Goal: Task Accomplishment & Management: Use online tool/utility

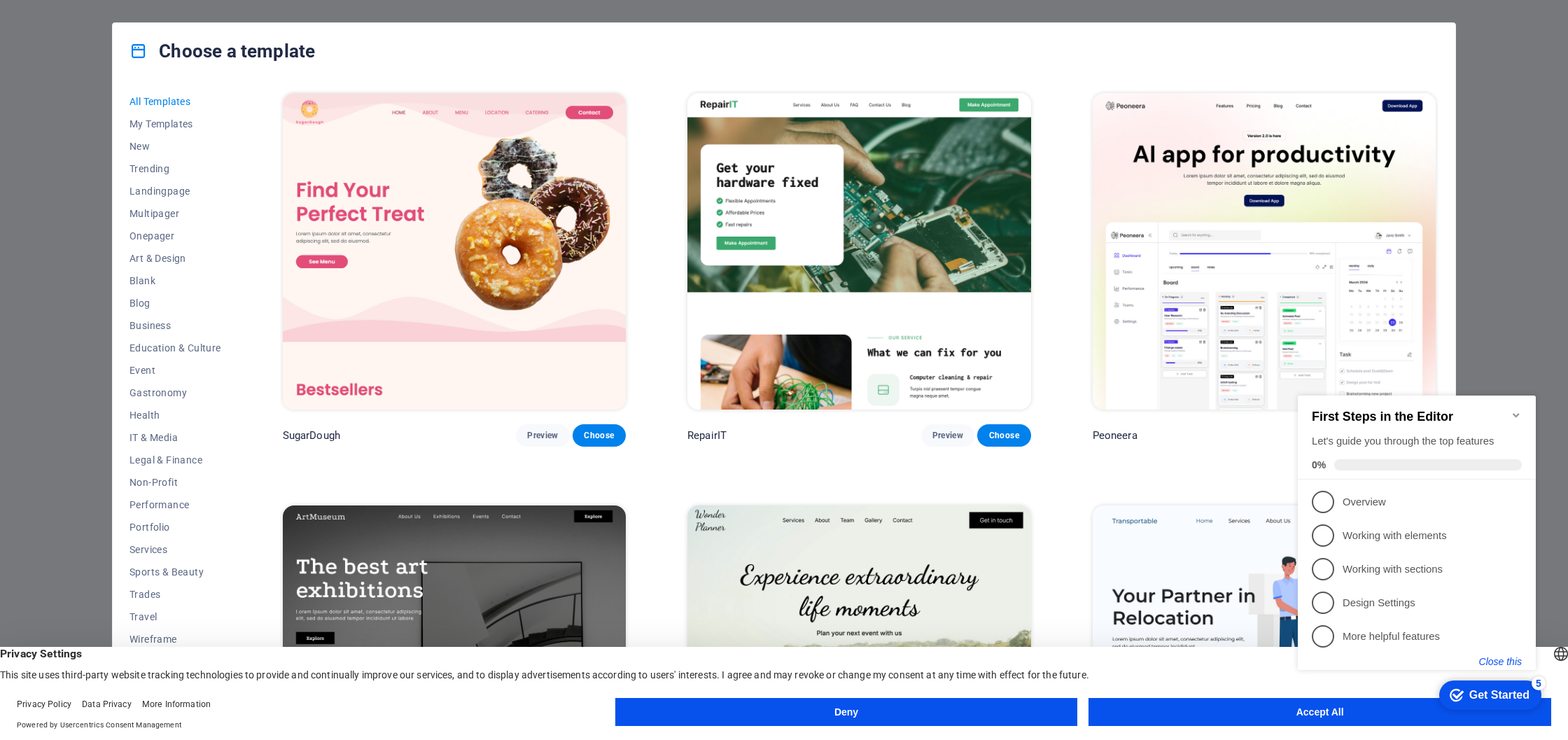
click at [1515, 659] on button "Close this" at bounding box center [1500, 661] width 43 height 11
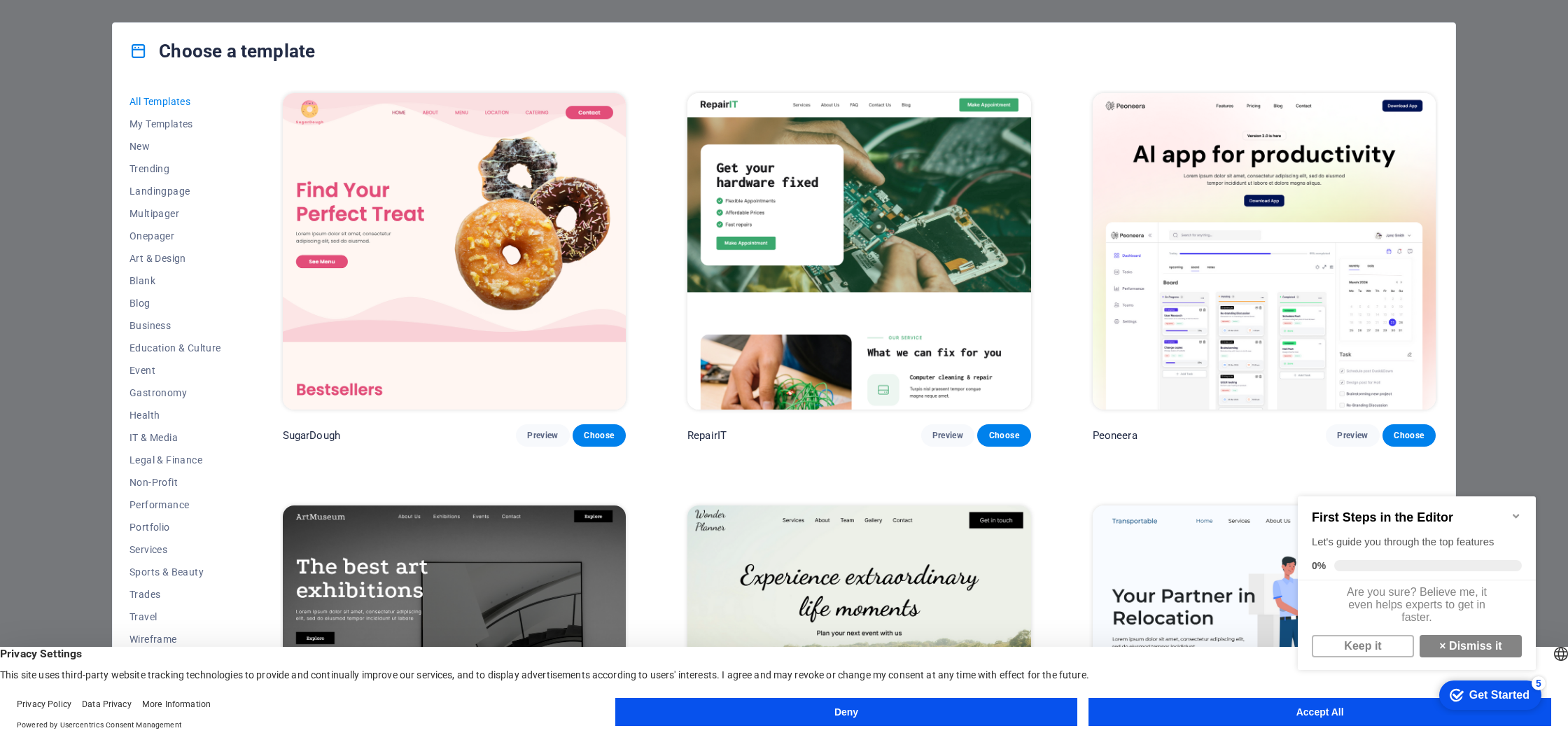
click at [914, 703] on button "Deny" at bounding box center [846, 712] width 462 height 28
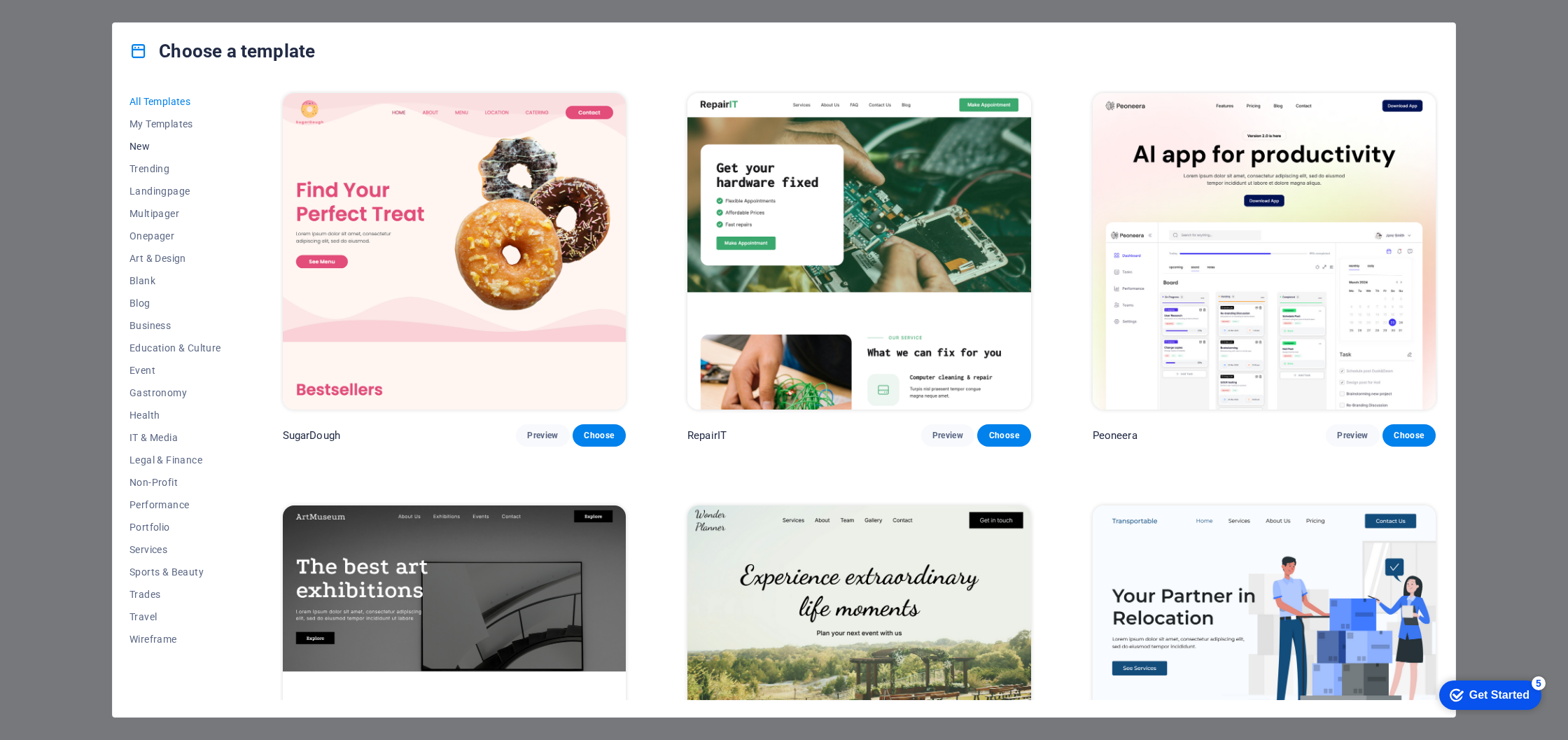
click at [135, 146] on span "New" at bounding box center [175, 146] width 91 height 11
click at [146, 279] on span "Blank" at bounding box center [175, 280] width 91 height 11
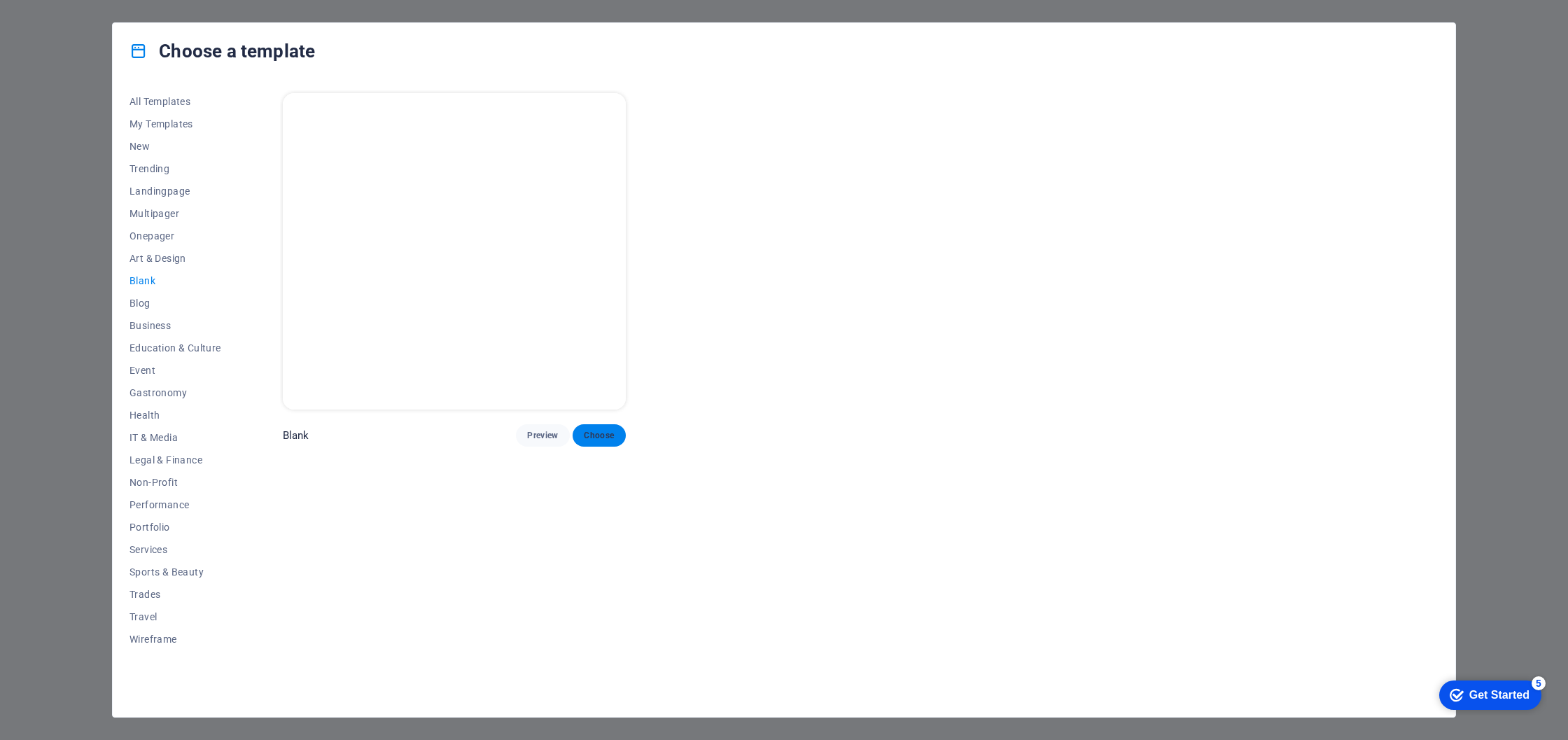
click at [602, 434] on span "Choose" at bounding box center [599, 435] width 30 height 11
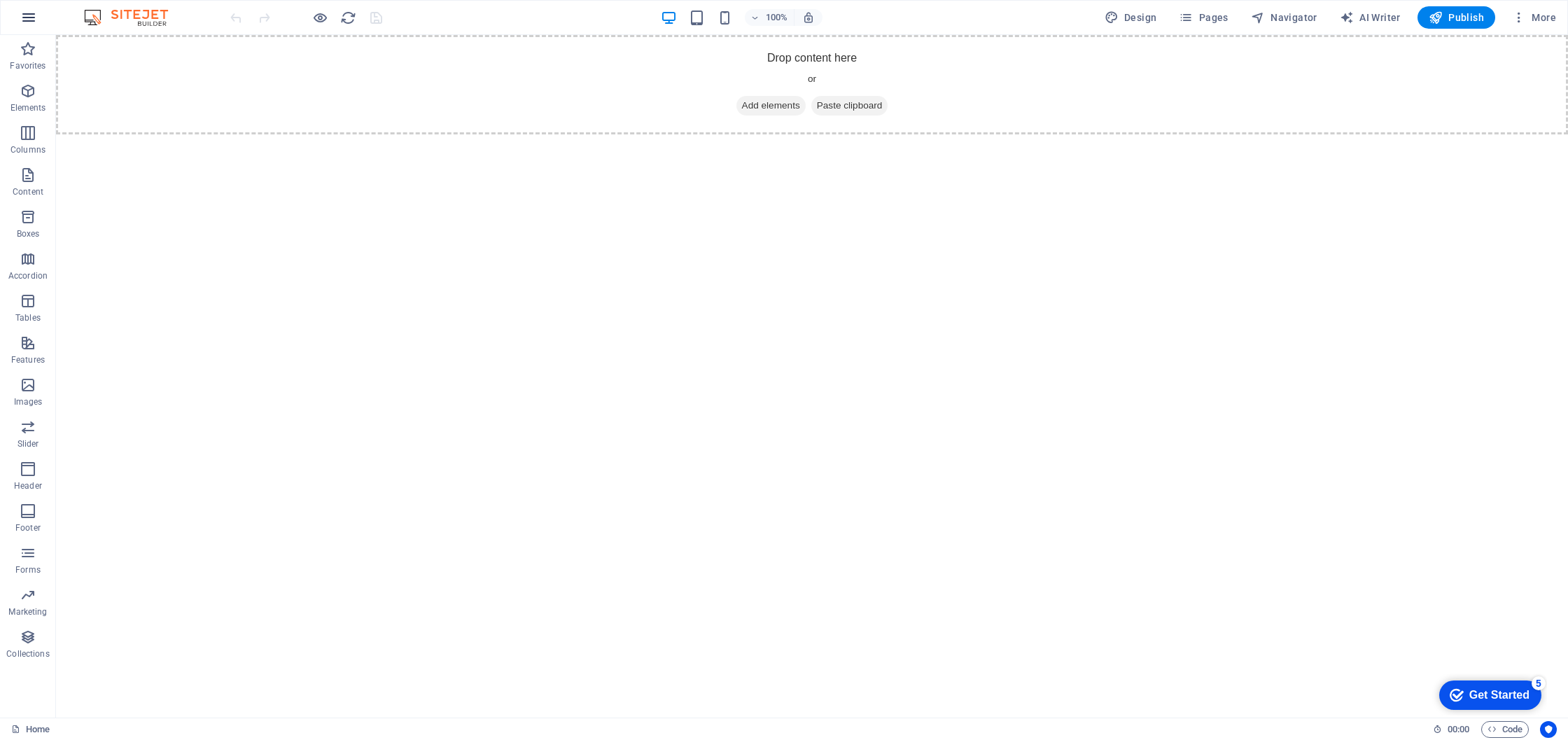
click at [30, 23] on icon "button" at bounding box center [28, 17] width 17 height 17
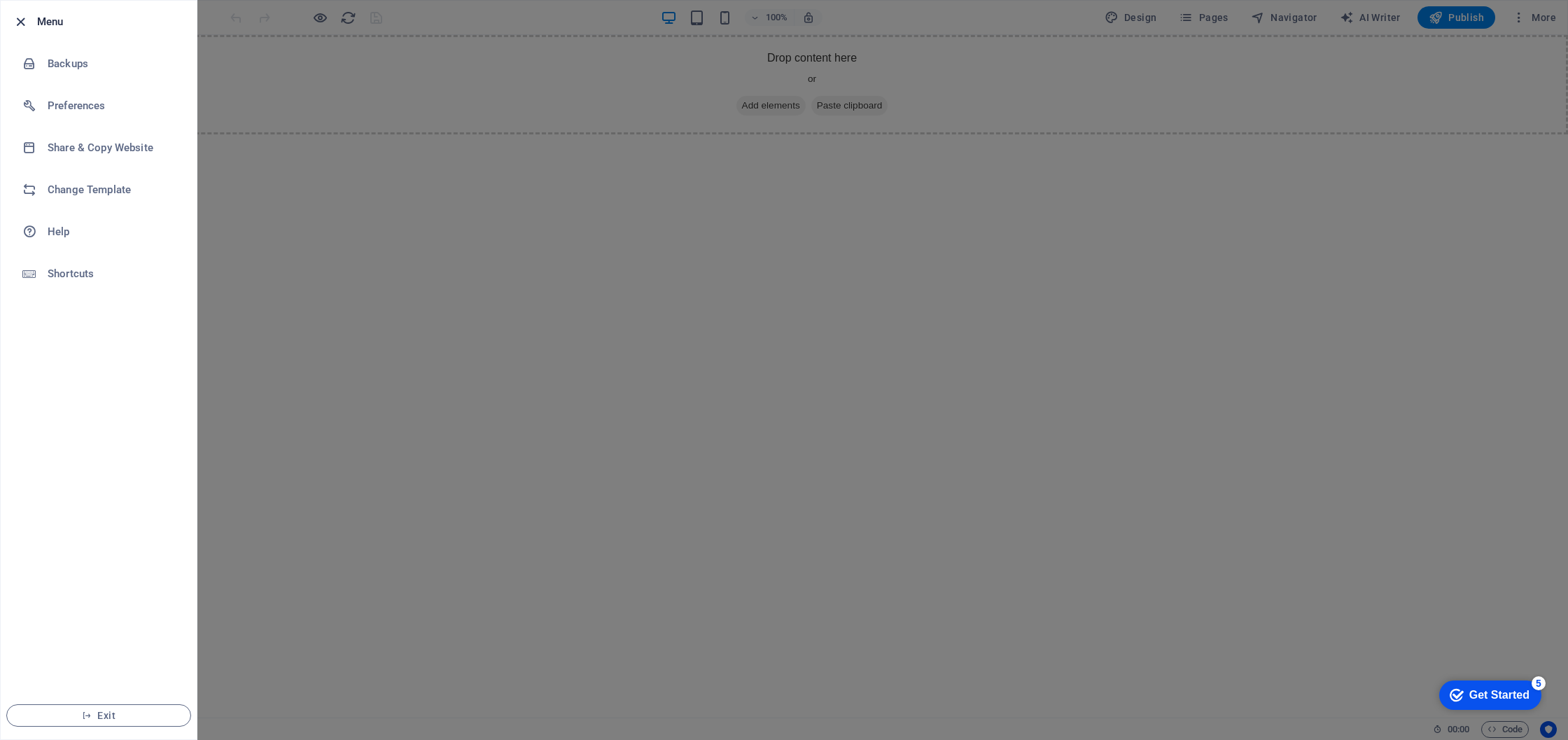
click at [25, 19] on icon "button" at bounding box center [20, 22] width 16 height 16
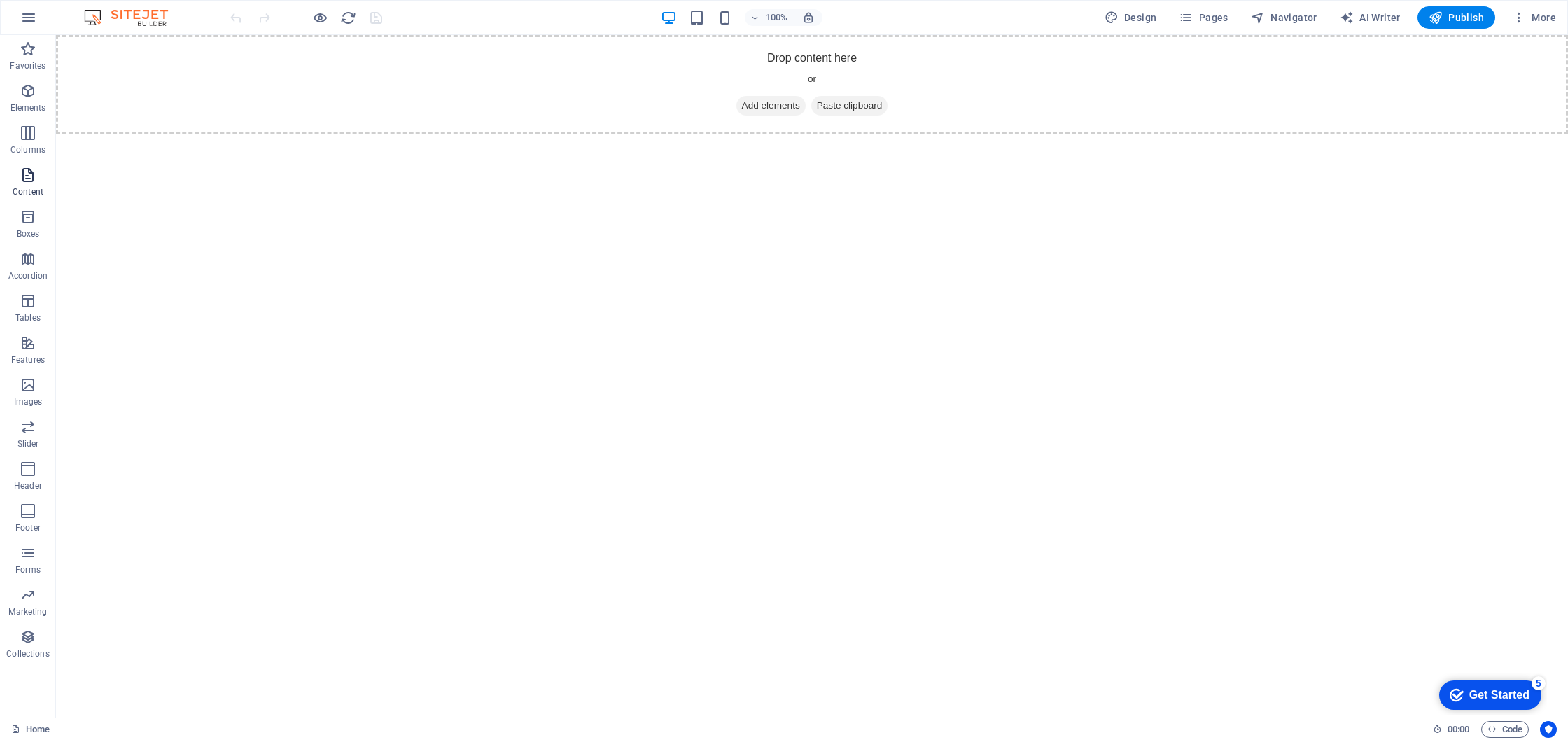
click at [27, 171] on icon "button" at bounding box center [28, 174] width 17 height 17
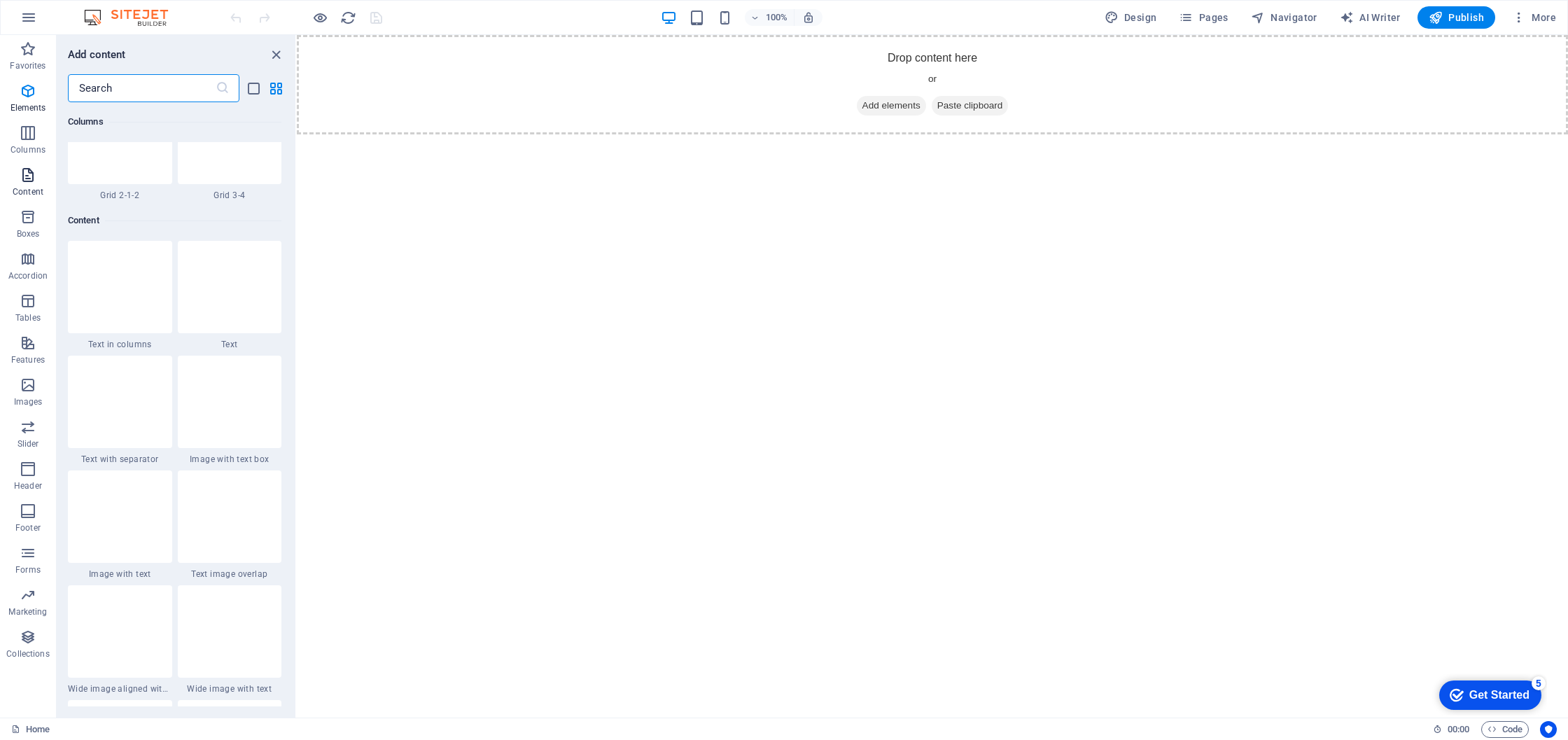
scroll to position [2449, 0]
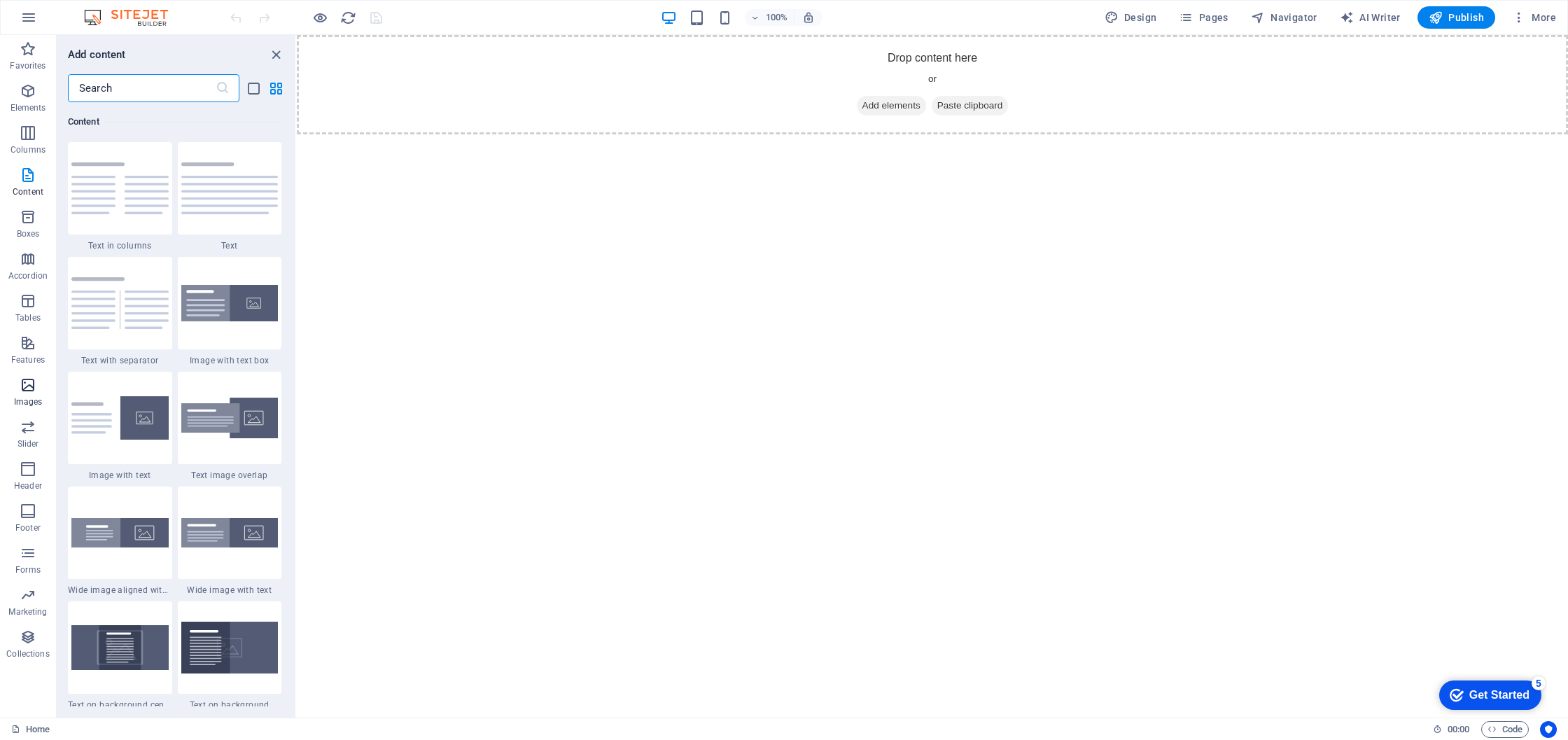
click at [29, 391] on icon "button" at bounding box center [28, 385] width 17 height 17
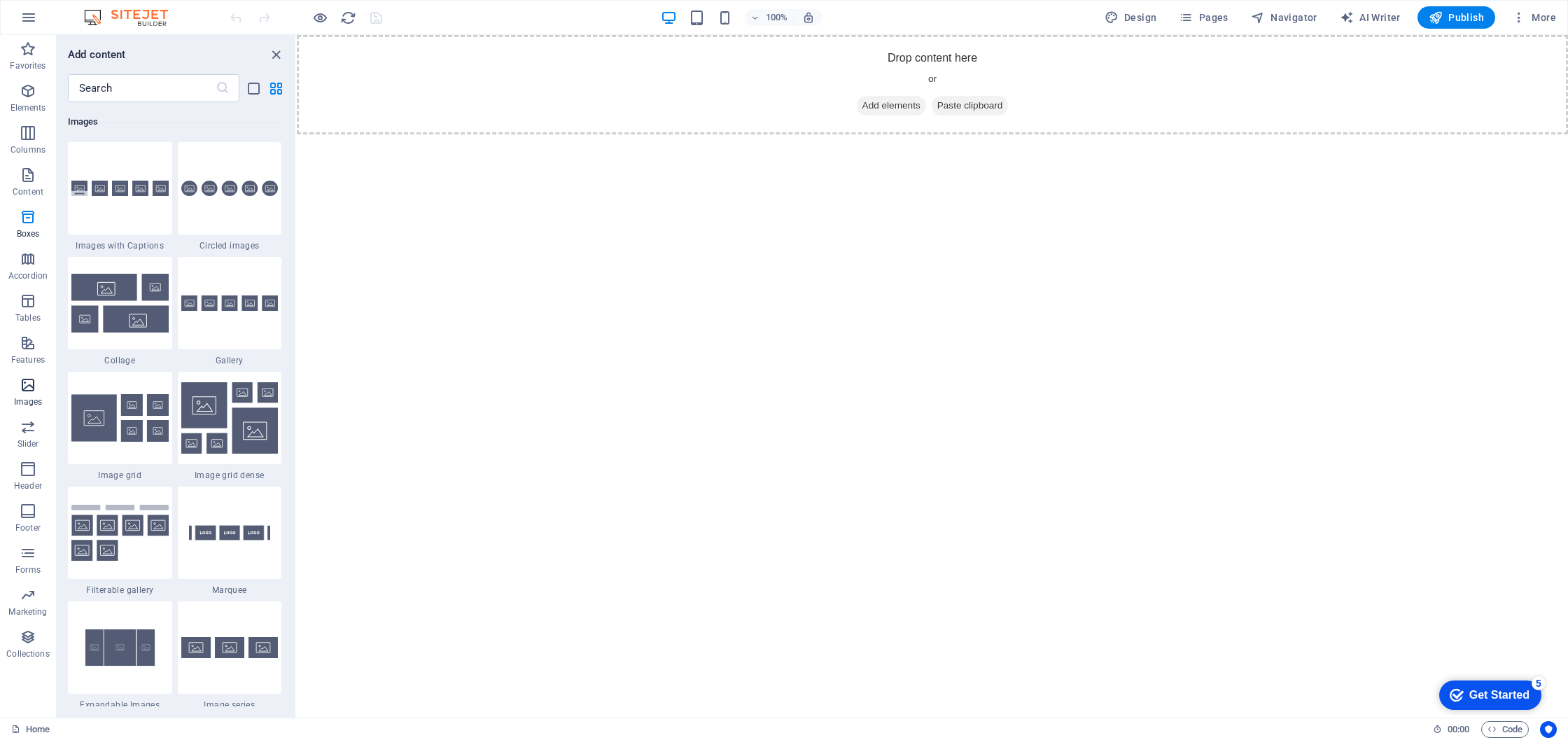
scroll to position [7097, 0]
click at [34, 15] on icon "button" at bounding box center [28, 17] width 17 height 17
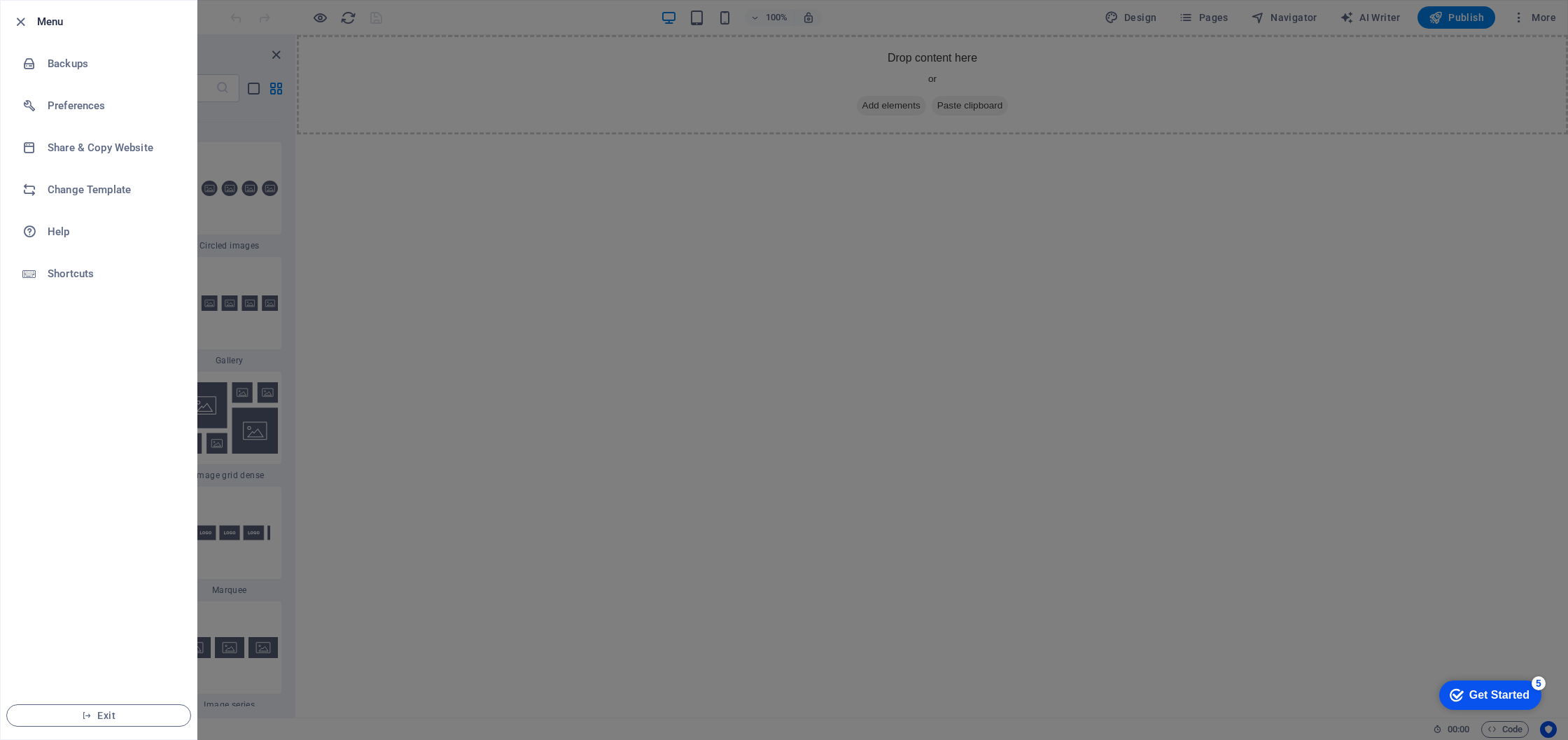
click at [34, 15] on div at bounding box center [24, 21] width 25 height 17
click at [87, 192] on h6 "Change Template" at bounding box center [112, 189] width 130 height 17
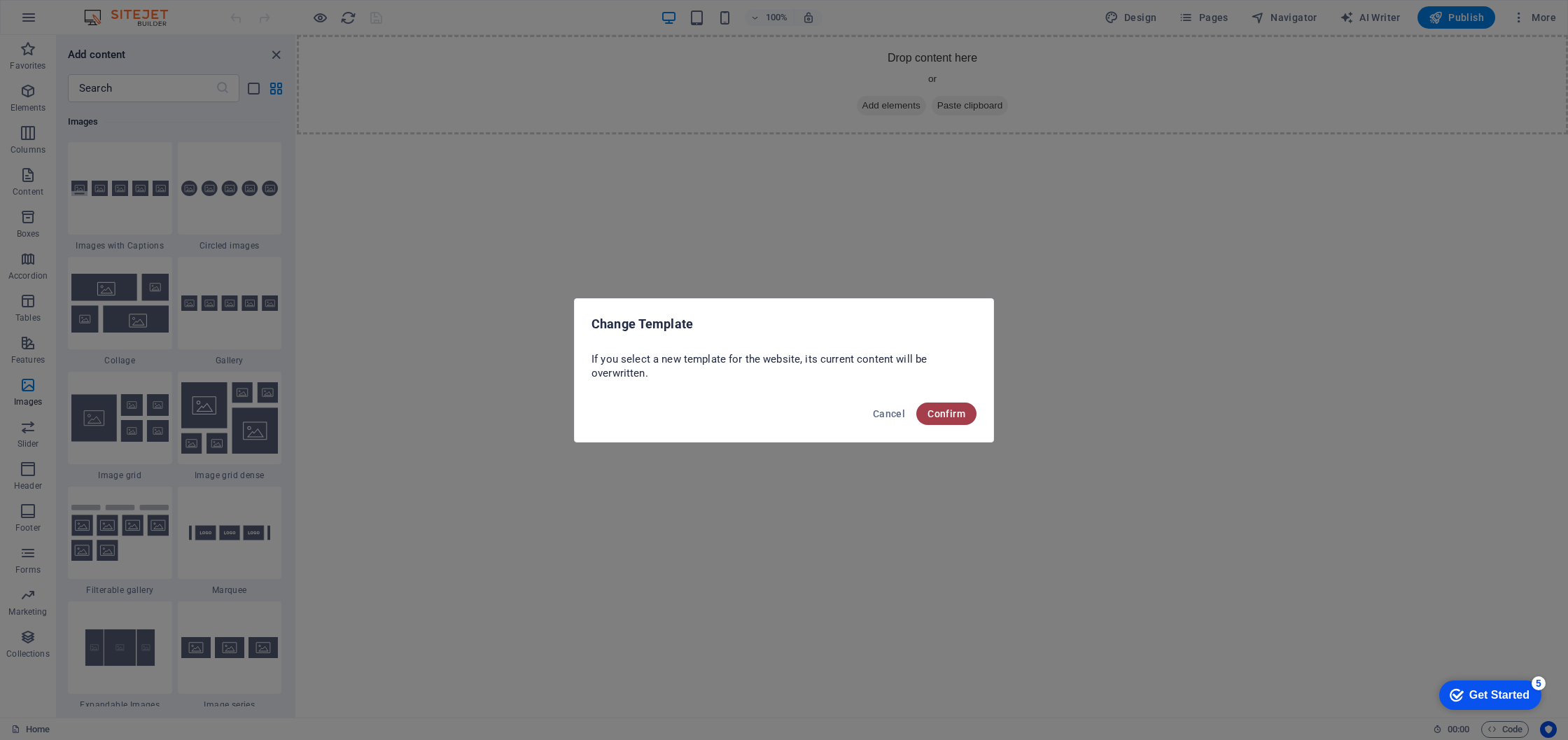
click at [952, 408] on span "Confirm" at bounding box center [946, 414] width 37 height 11
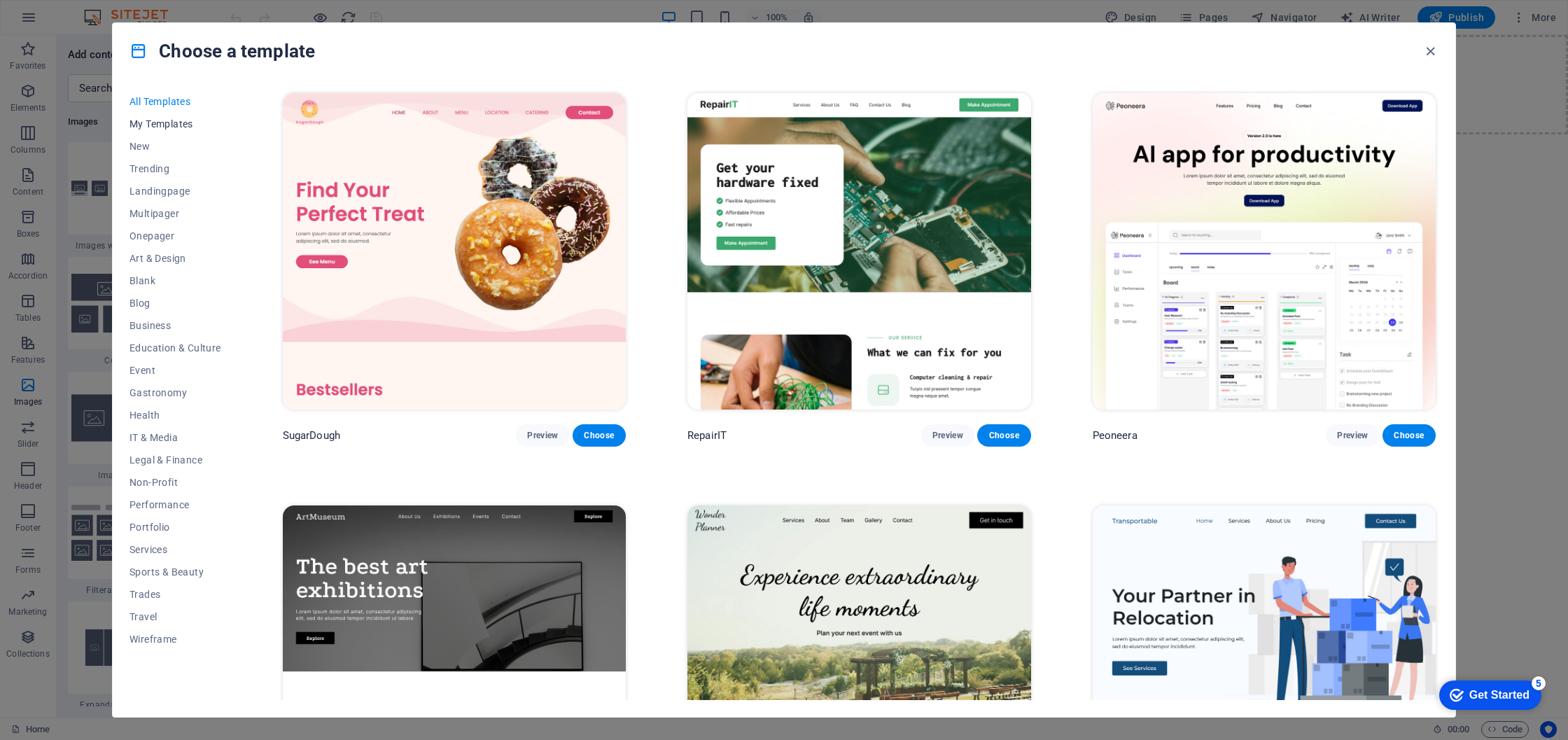
click at [151, 122] on span "My Templates" at bounding box center [175, 124] width 91 height 11
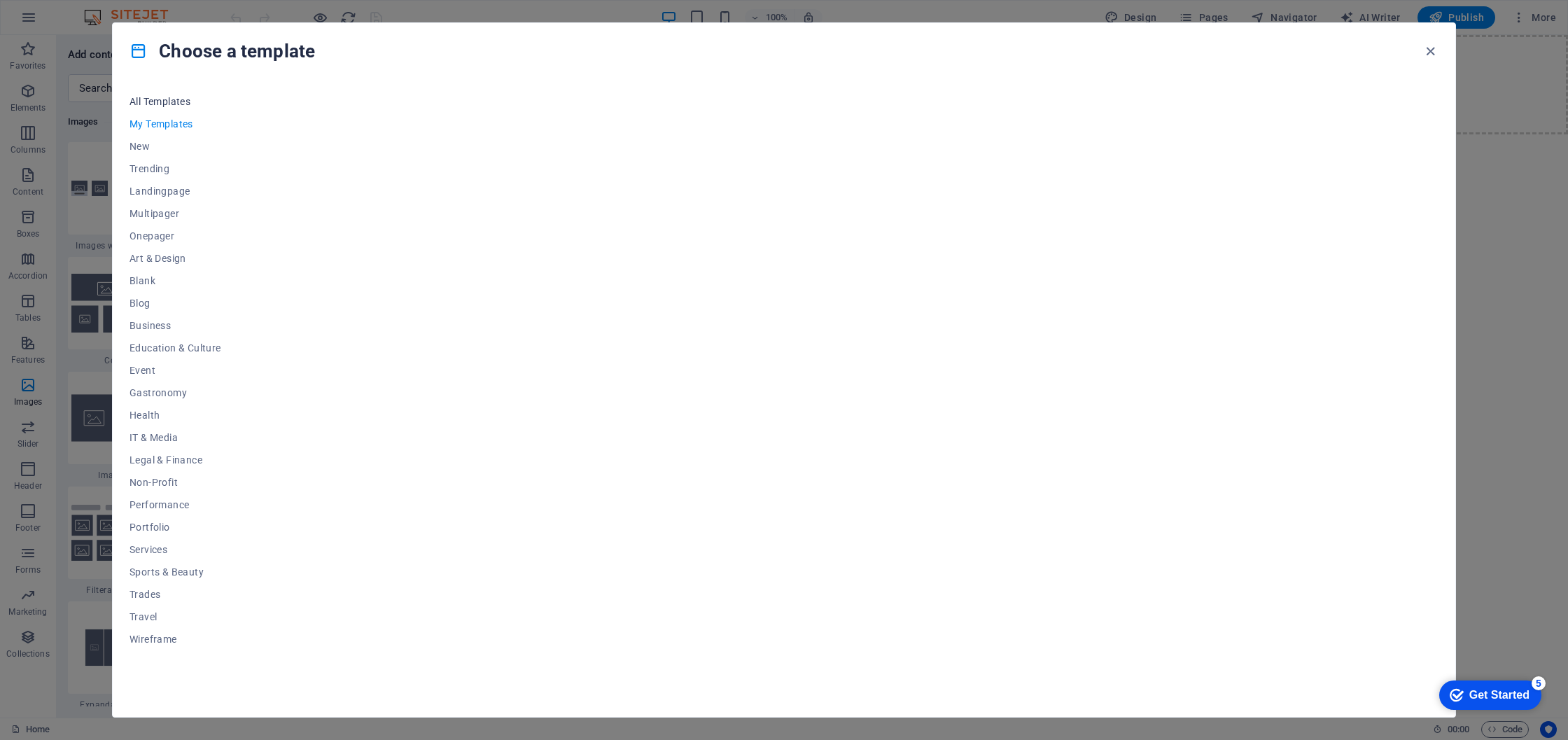
click at [163, 98] on span "All Templates" at bounding box center [175, 101] width 91 height 11
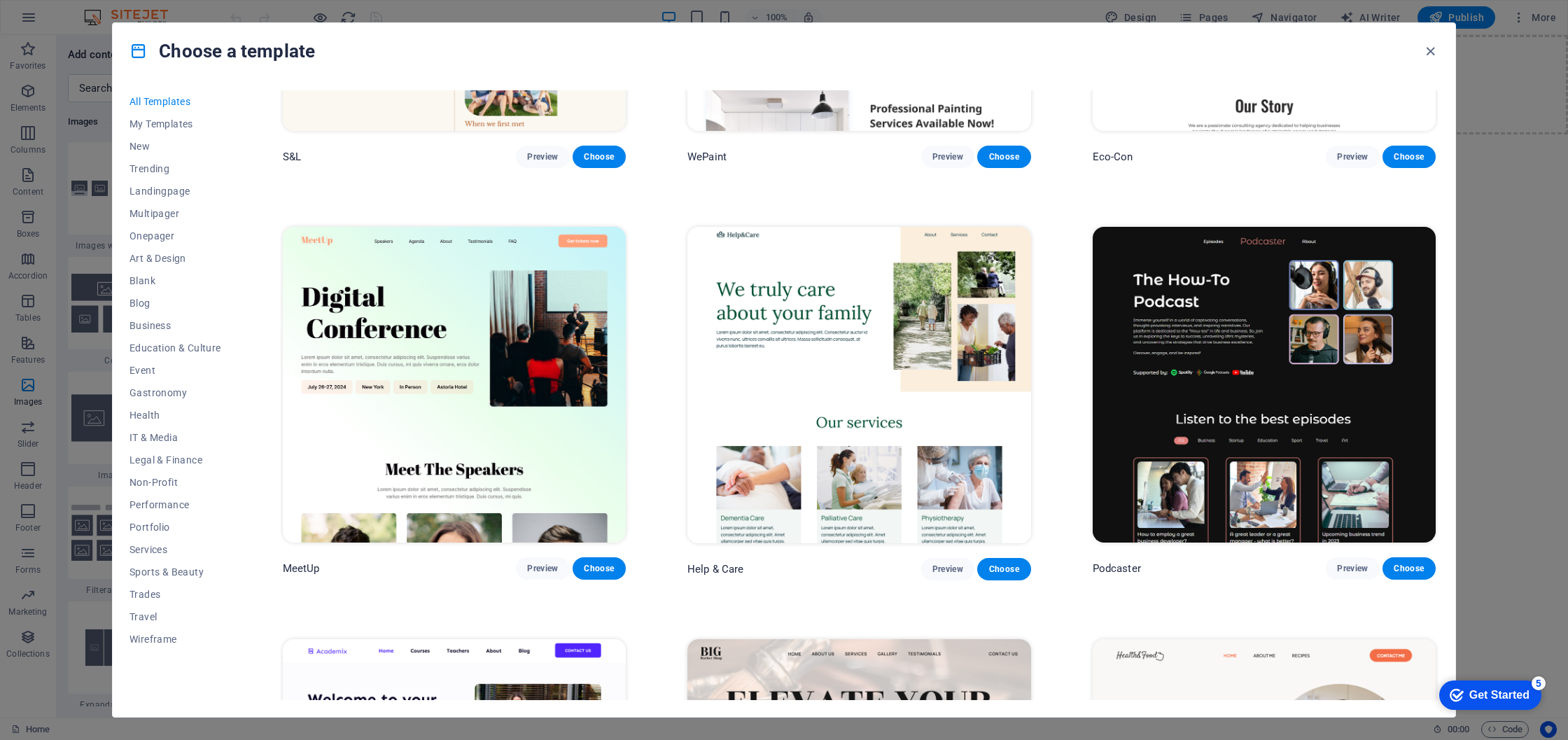
scroll to position [1114, 0]
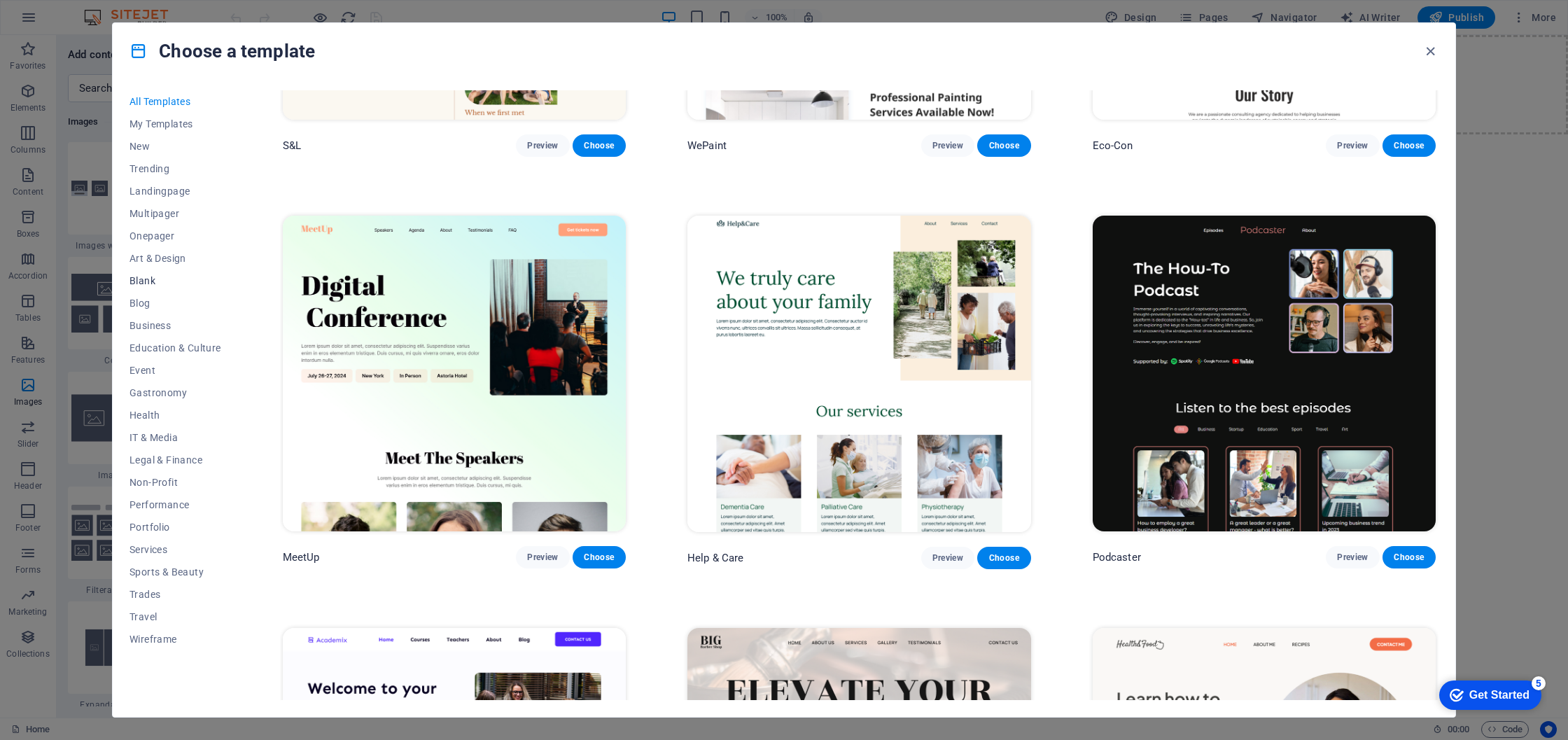
click at [151, 281] on span "Blank" at bounding box center [175, 280] width 91 height 11
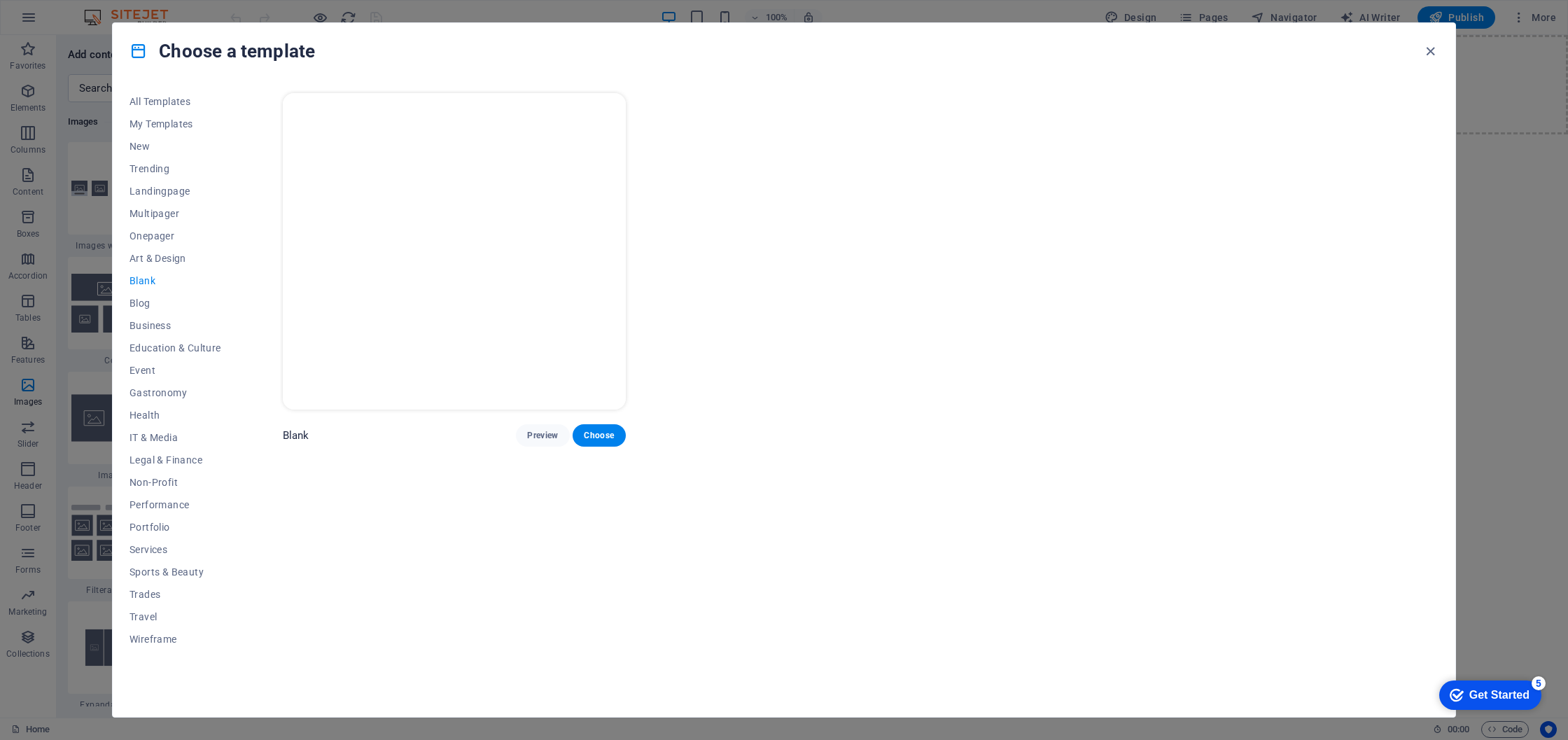
scroll to position [0, 0]
click at [455, 273] on img at bounding box center [454, 251] width 343 height 316
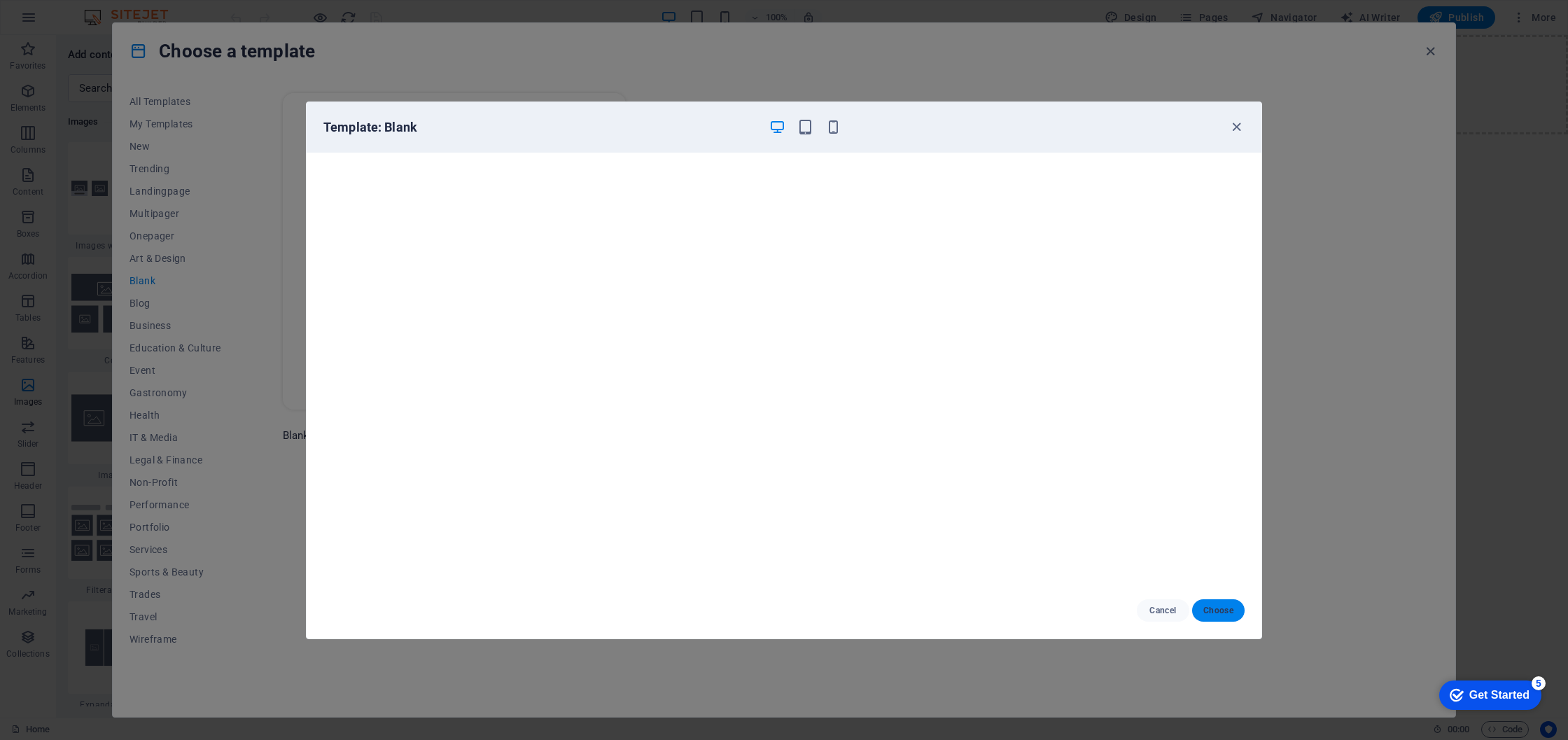
click at [1214, 610] on span "Choose" at bounding box center [1218, 610] width 30 height 11
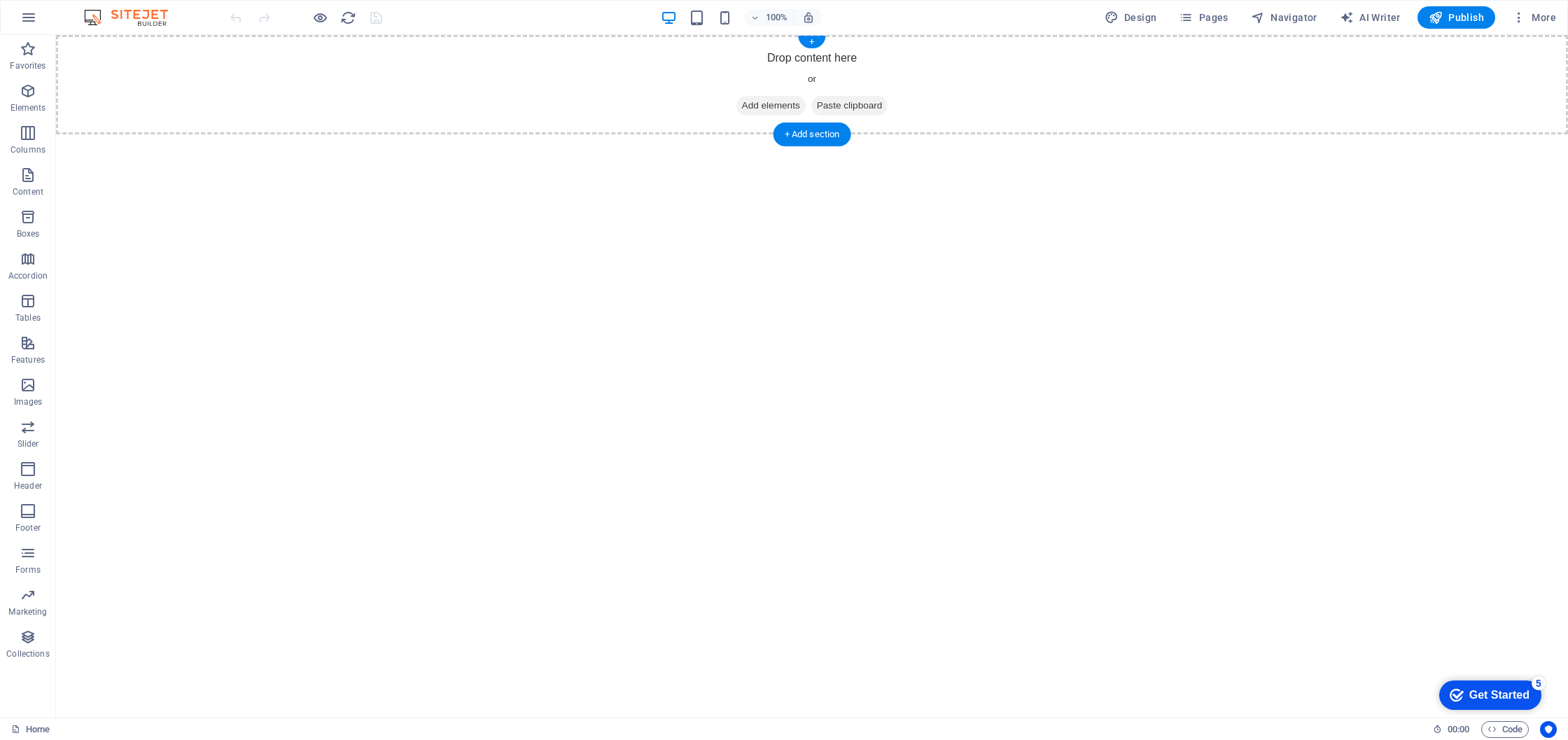
click at [757, 100] on span "Add elements" at bounding box center [771, 105] width 70 height 20
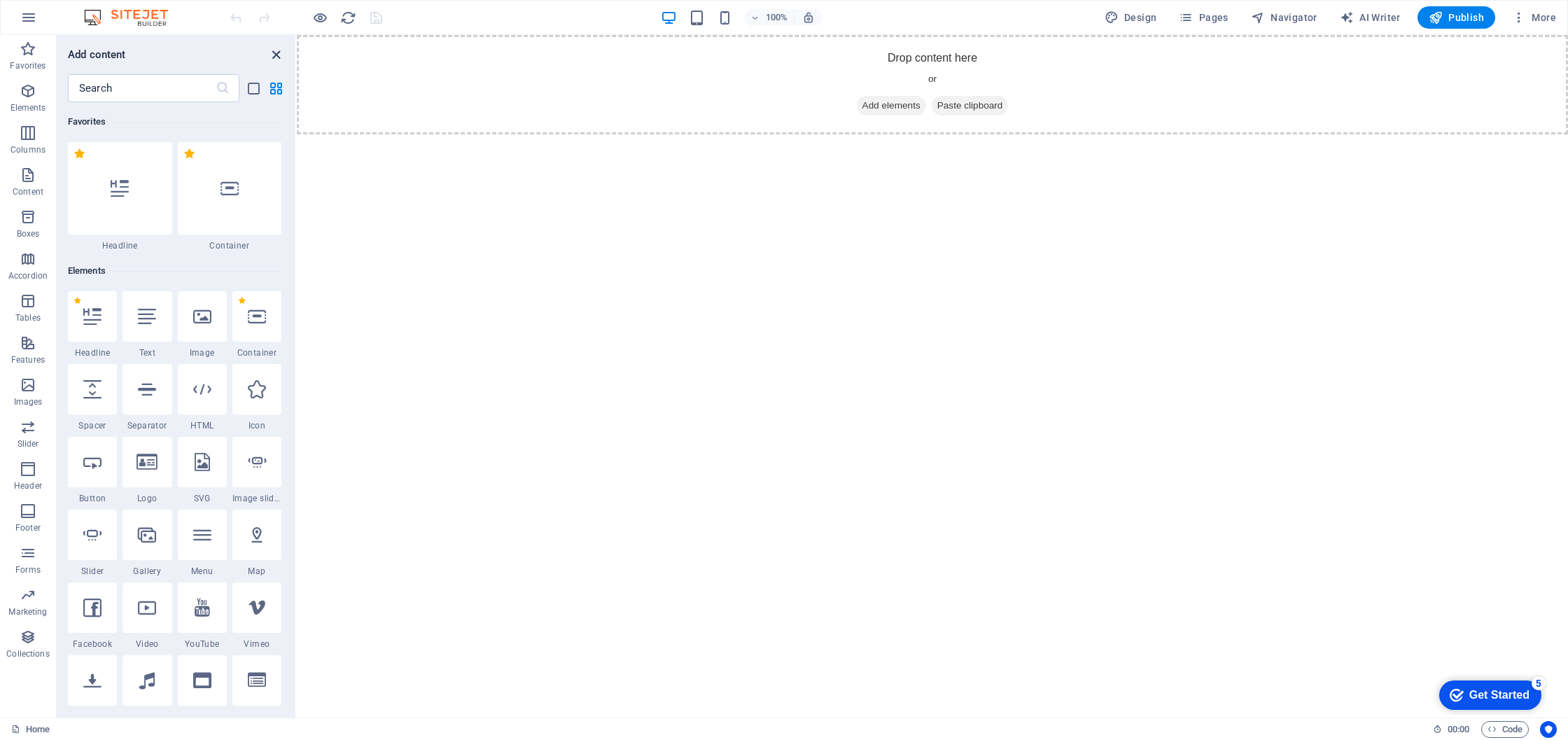
click at [277, 51] on icon "close panel" at bounding box center [276, 55] width 16 height 16
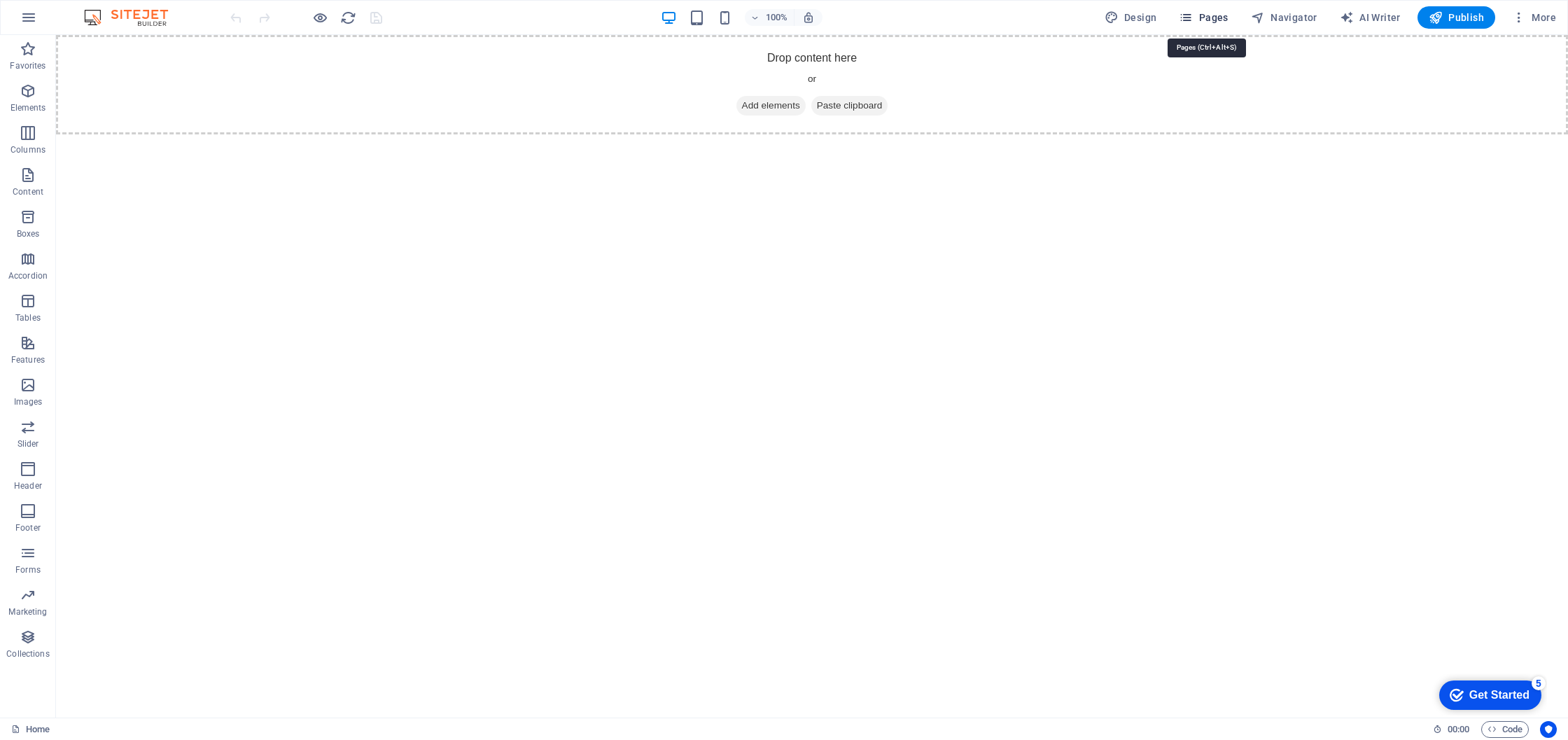
click at [1207, 13] on span "Pages" at bounding box center [1203, 17] width 49 height 14
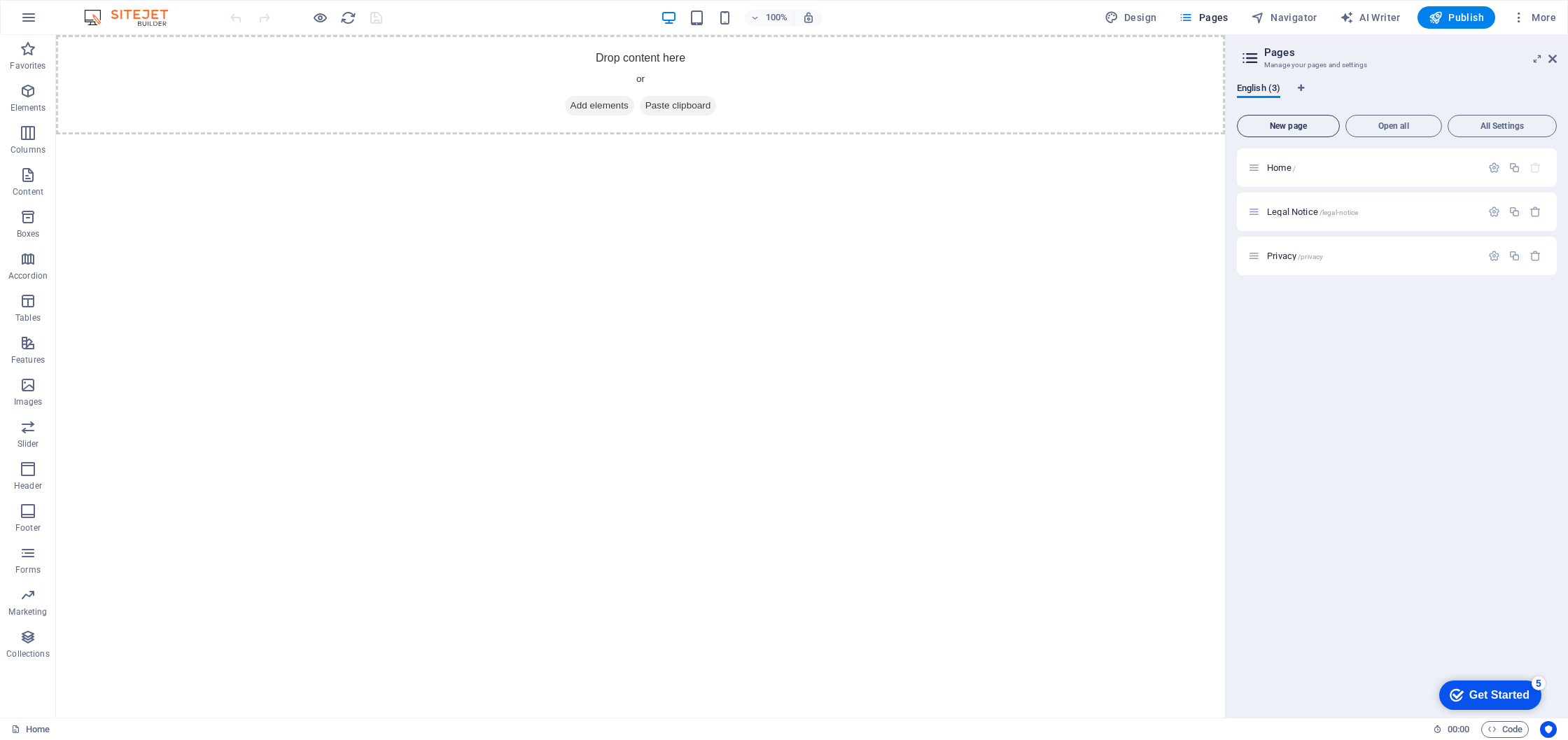
click at [1288, 127] on span "New page" at bounding box center [1289, 126] width 91 height 9
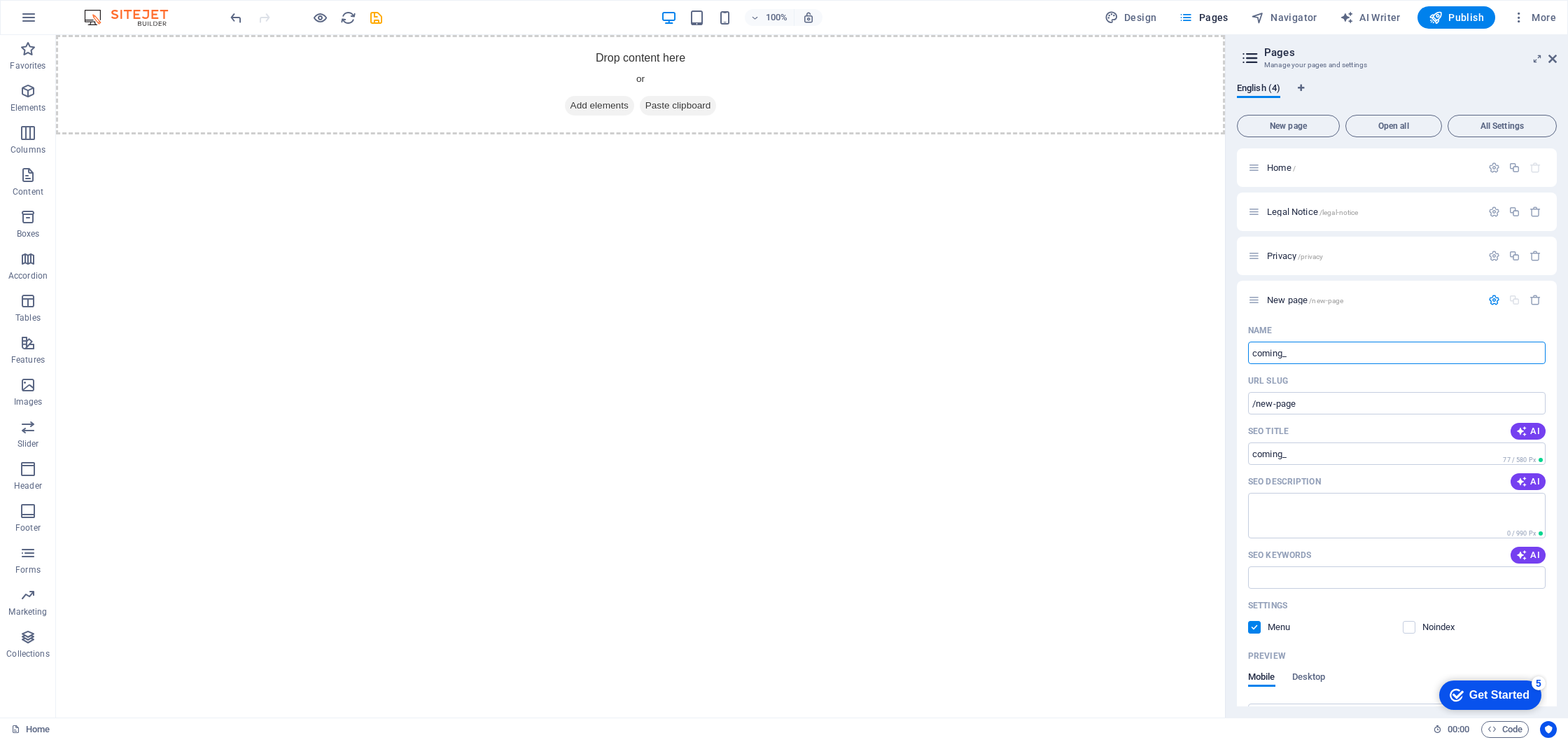
type input "coming_"
type input "/coming"
type input "coming_soon"
type input "/coming-soon"
type input "coming_soon"
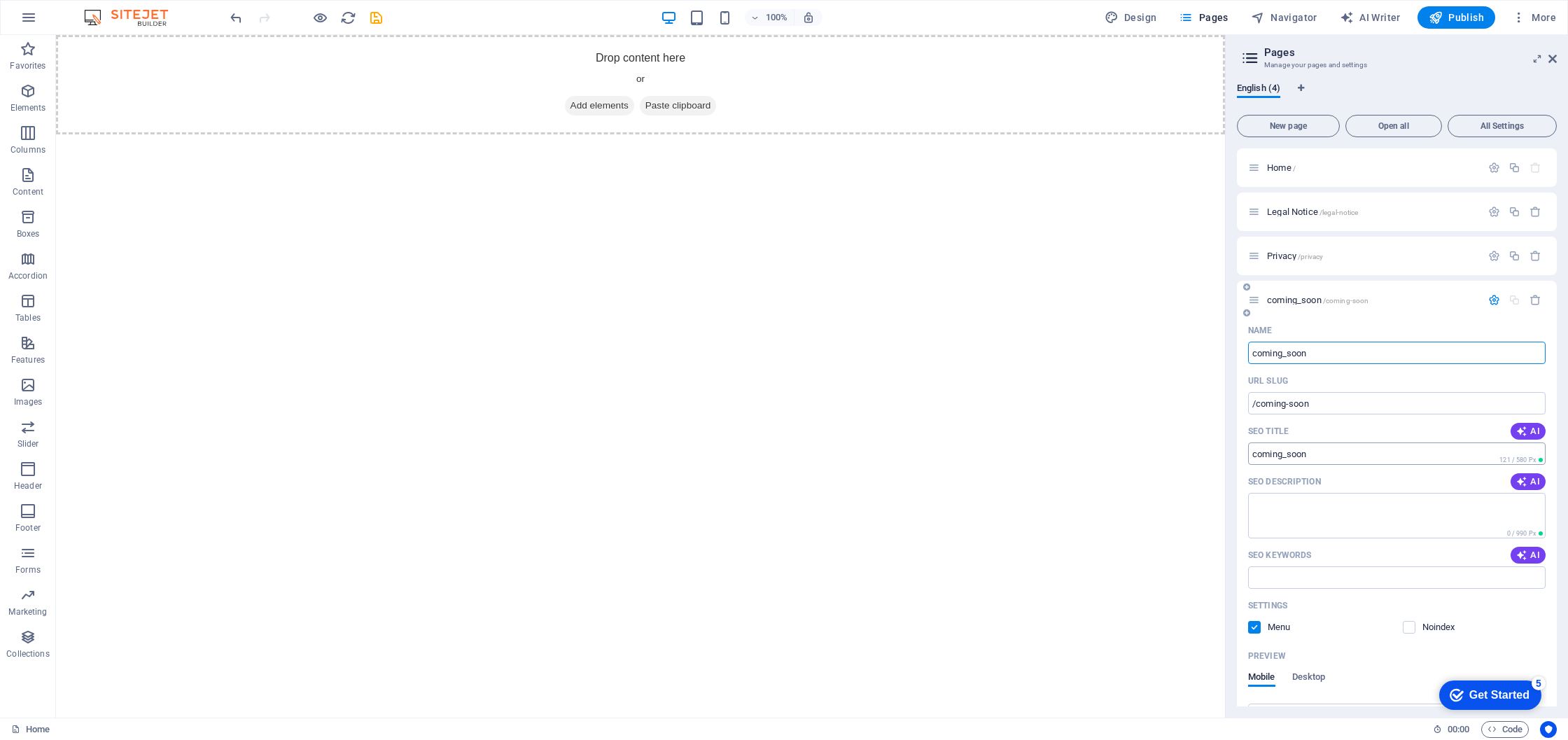
click at [1330, 456] on input "SEO Title" at bounding box center [1396, 454] width 298 height 23
click at [1331, 456] on input "SEO Title" at bounding box center [1396, 454] width 298 height 23
click at [1532, 482] on span "AI" at bounding box center [1527, 481] width 24 height 11
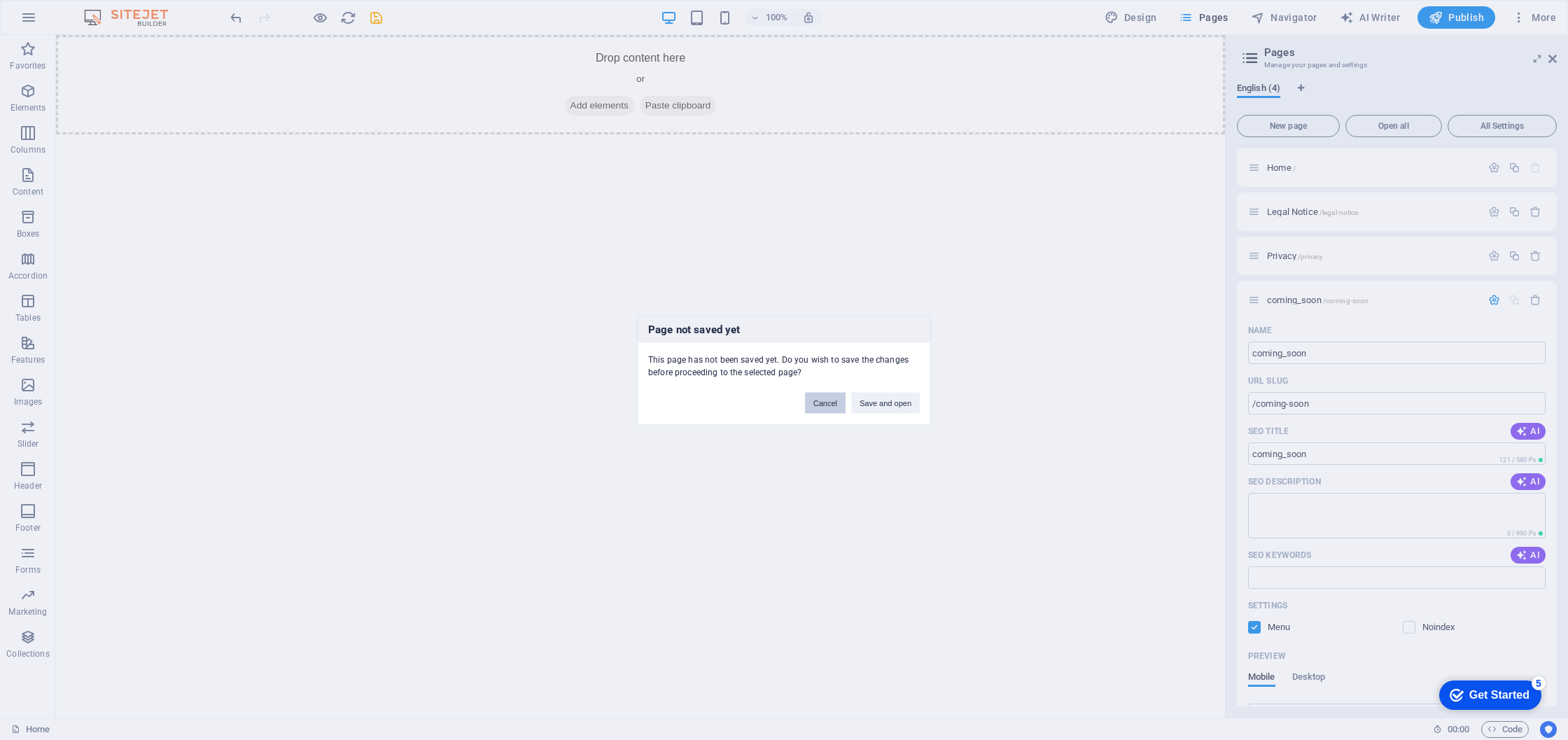
click at [825, 406] on button "Cancel" at bounding box center [825, 402] width 41 height 21
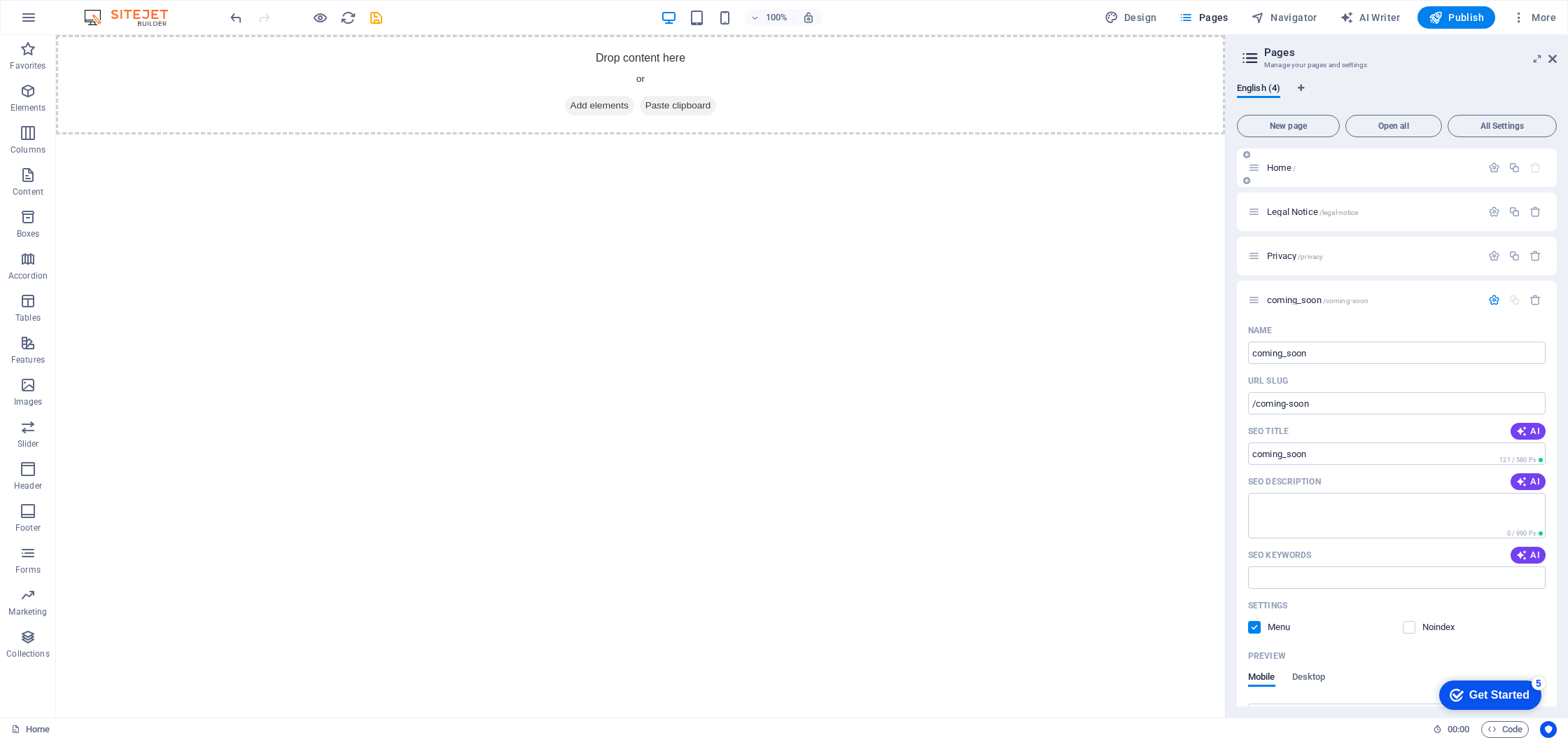
click at [1305, 165] on p "Home /" at bounding box center [1371, 167] width 210 height 9
click at [626, 130] on div "+ Add section" at bounding box center [640, 134] width 77 height 24
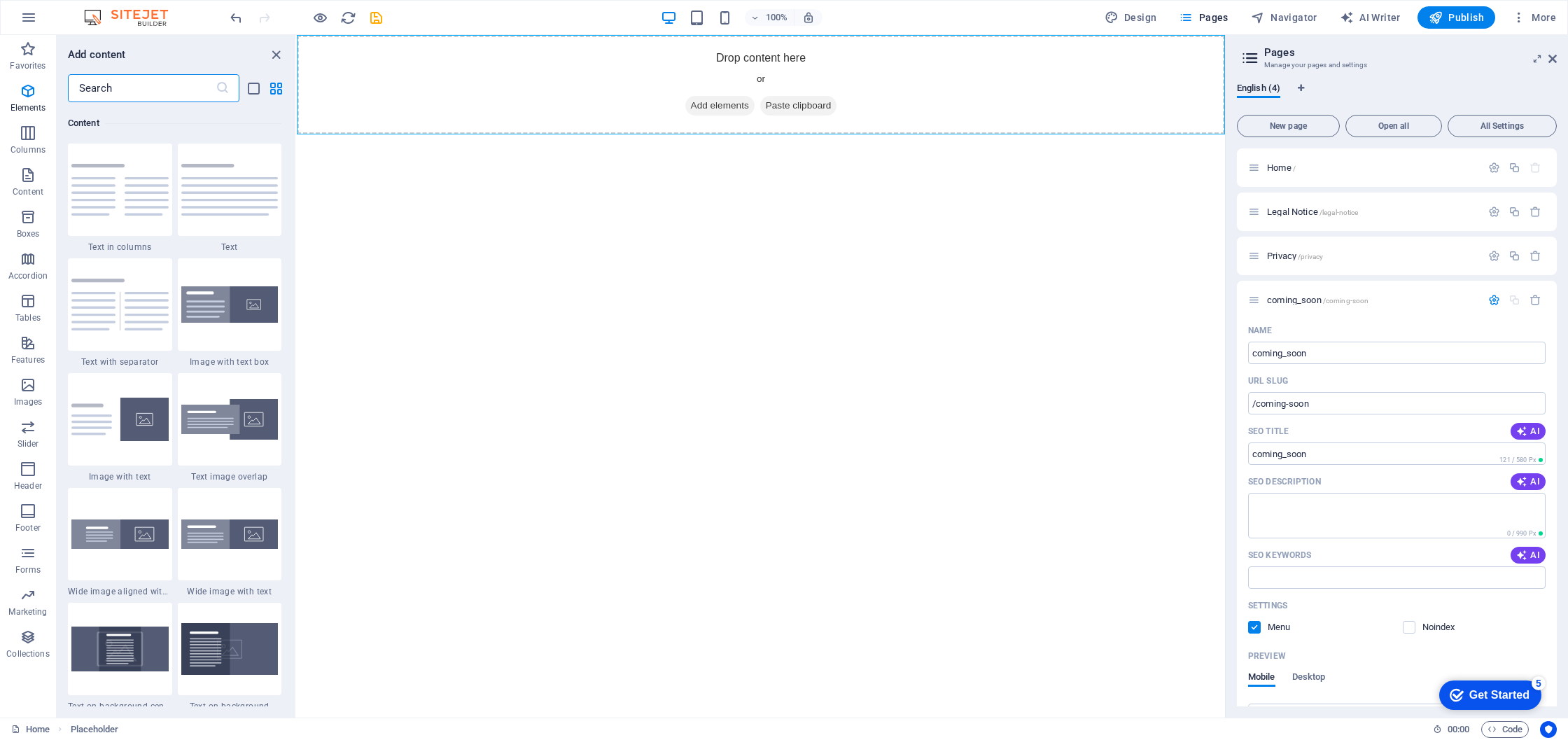
scroll to position [2449, 0]
click at [657, 134] on html "Skip to main content Drop content here or Add elements Paste clipboard" at bounding box center [761, 84] width 928 height 99
click at [270, 54] on icon "close panel" at bounding box center [276, 55] width 16 height 16
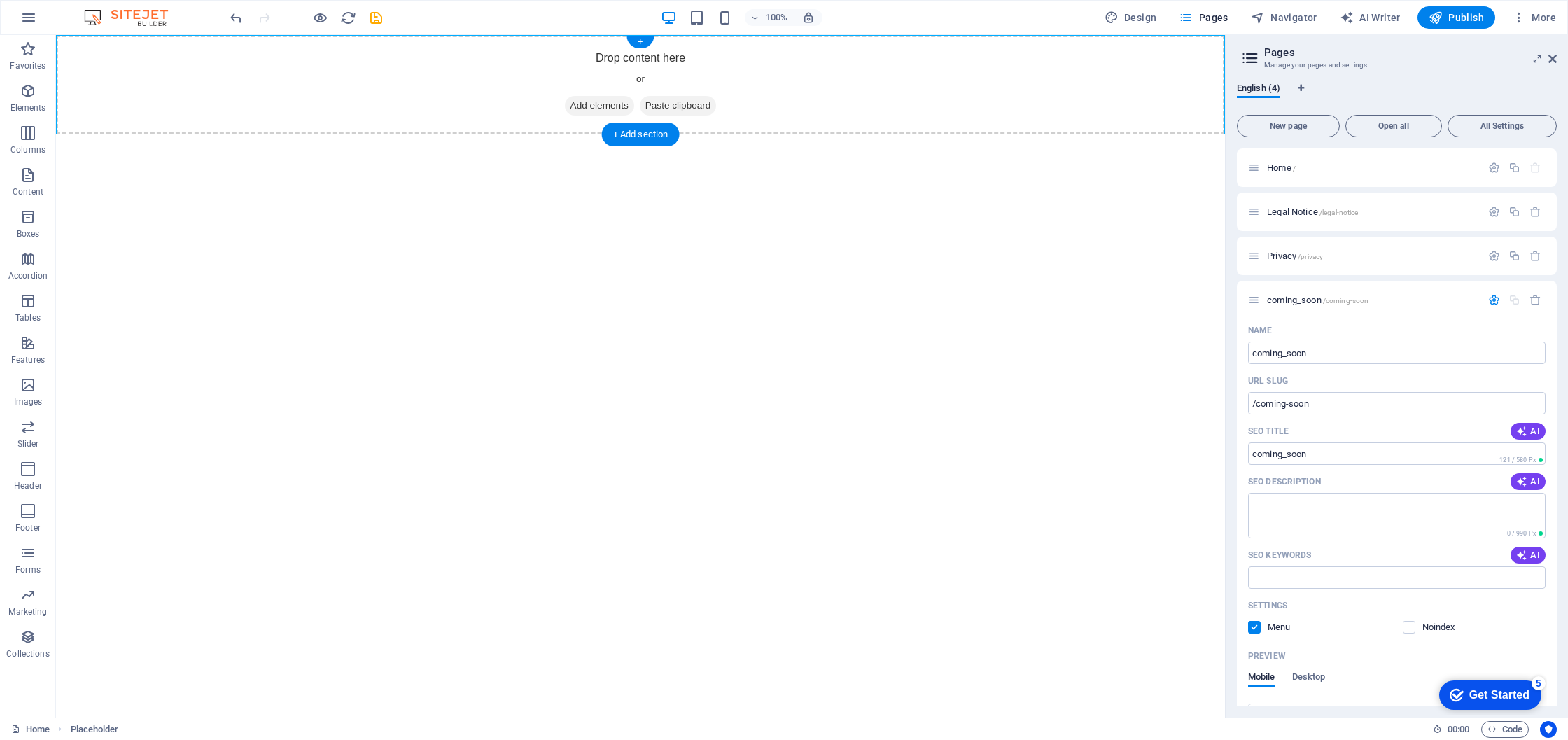
click at [599, 106] on span "Add elements" at bounding box center [600, 105] width 70 height 20
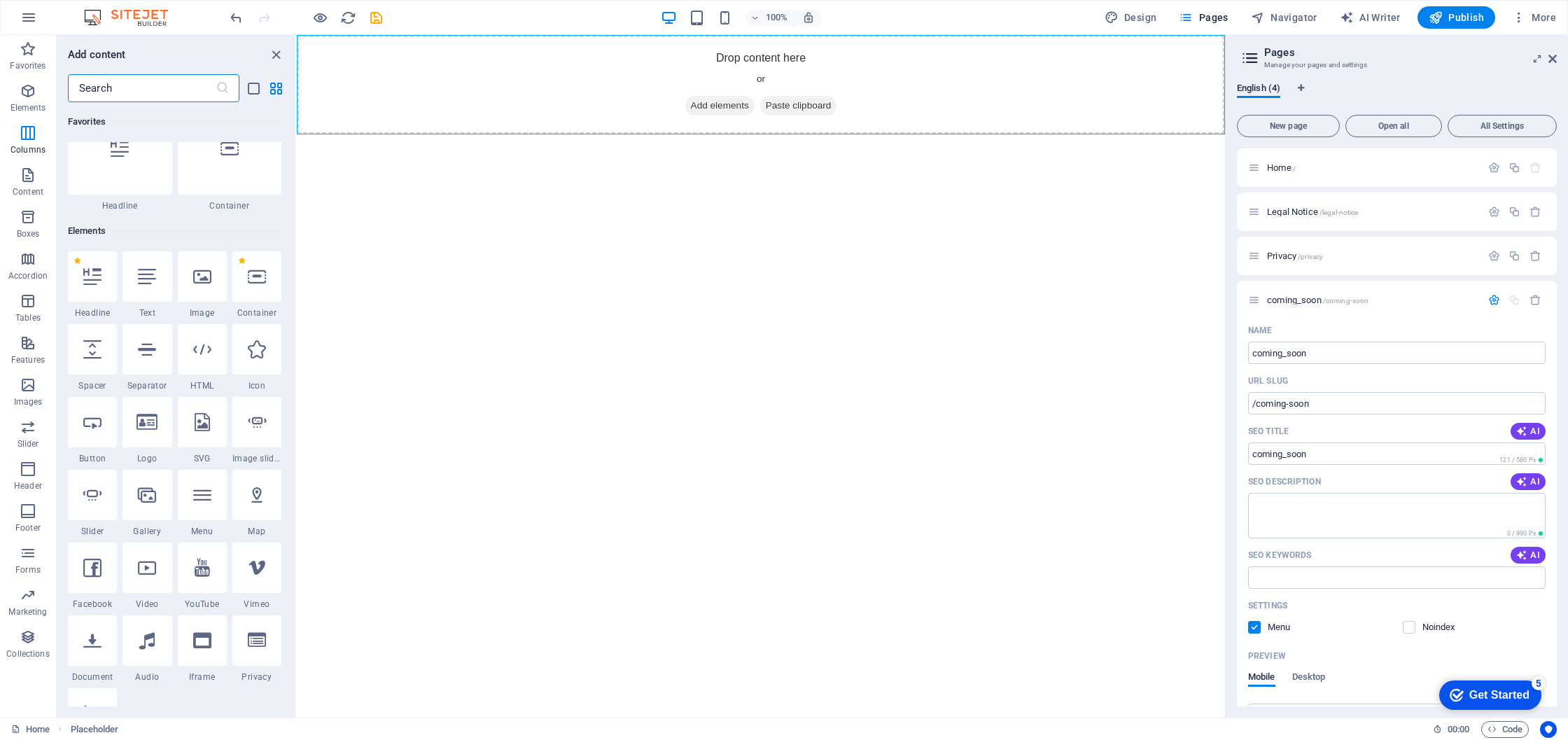
scroll to position [0, 0]
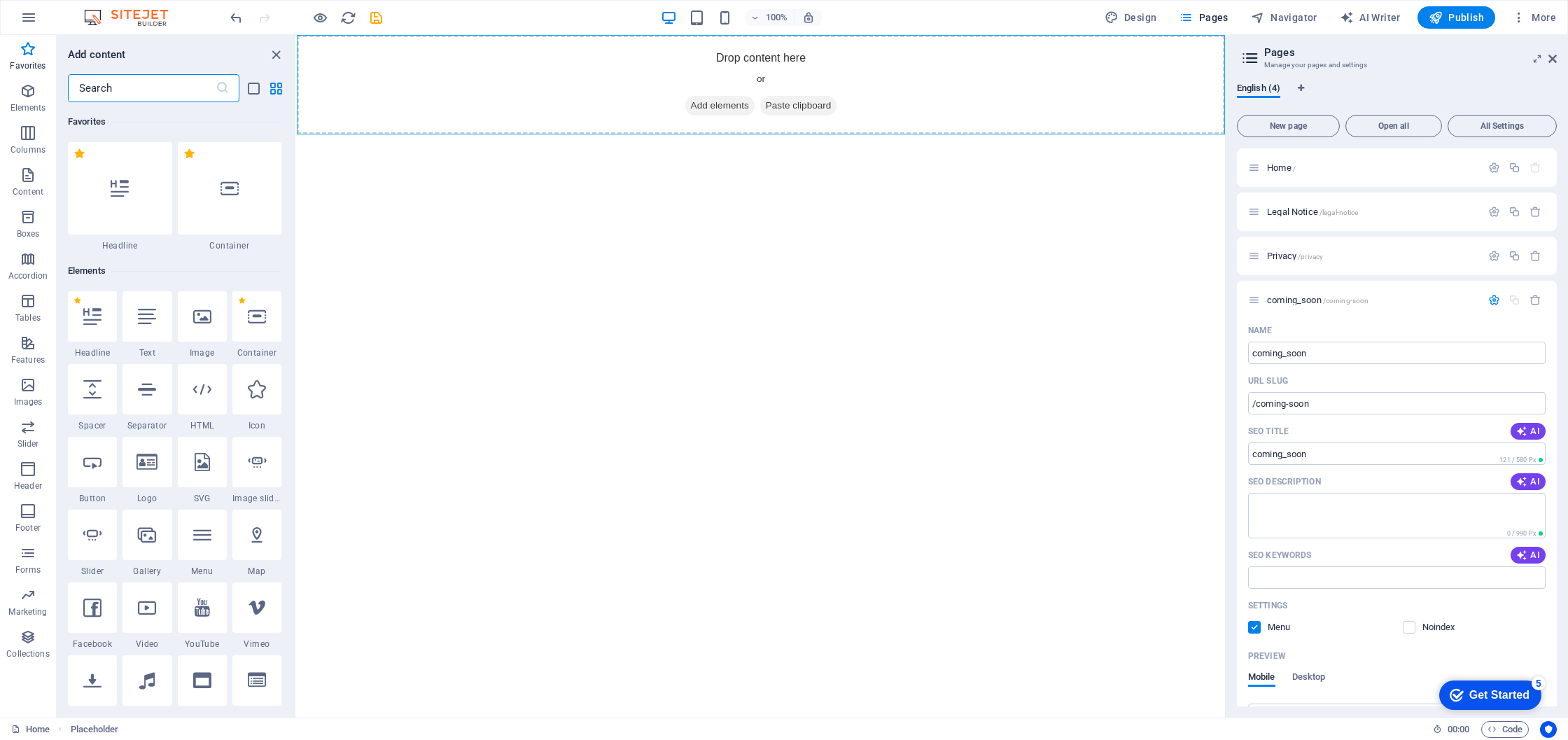
click at [908, 134] on html "Skip to main content Drop content here or Add elements Paste clipboard" at bounding box center [761, 84] width 928 height 99
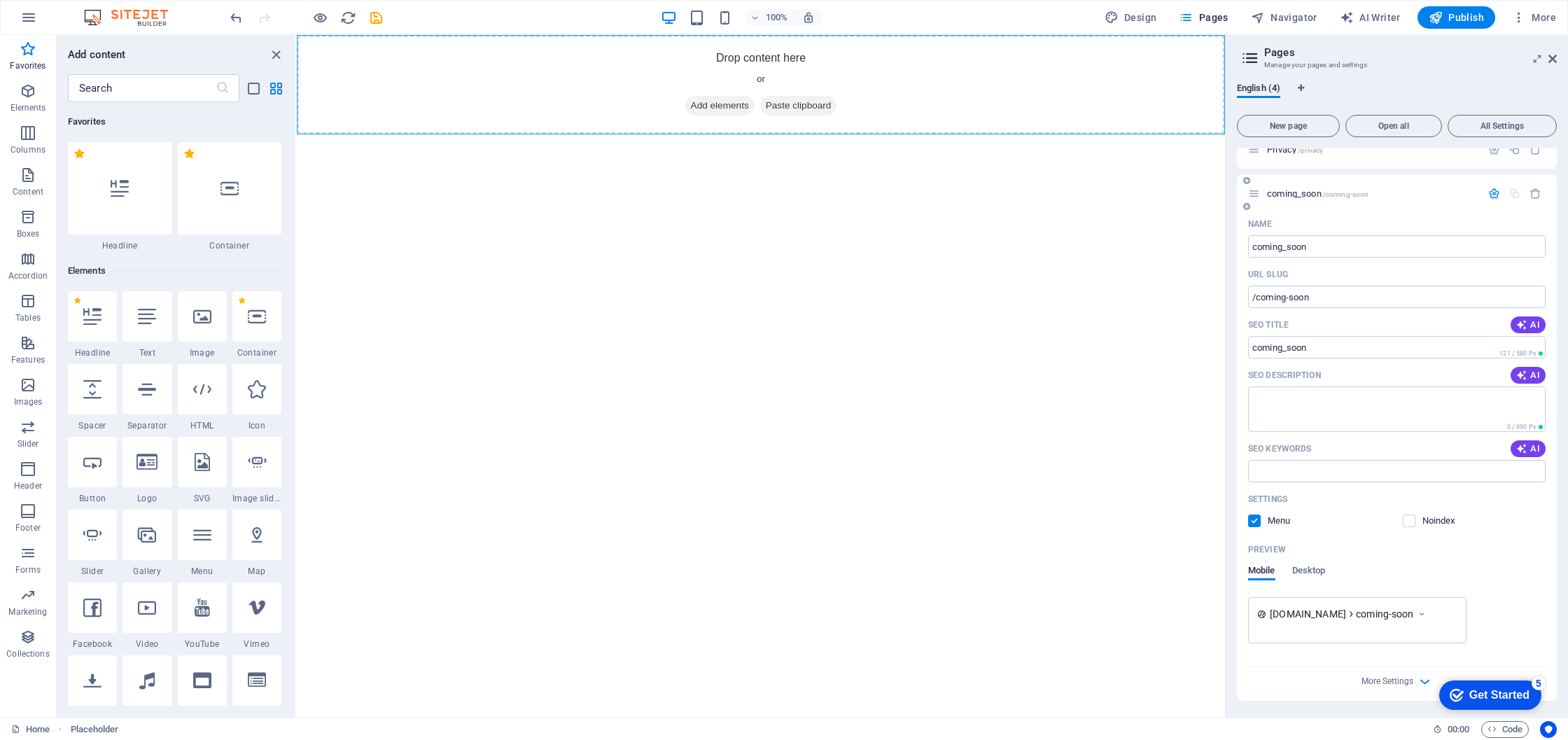
click at [1363, 615] on span "coming-soon" at bounding box center [1384, 614] width 58 height 14
click at [1318, 569] on span "Desktop" at bounding box center [1309, 574] width 34 height 20
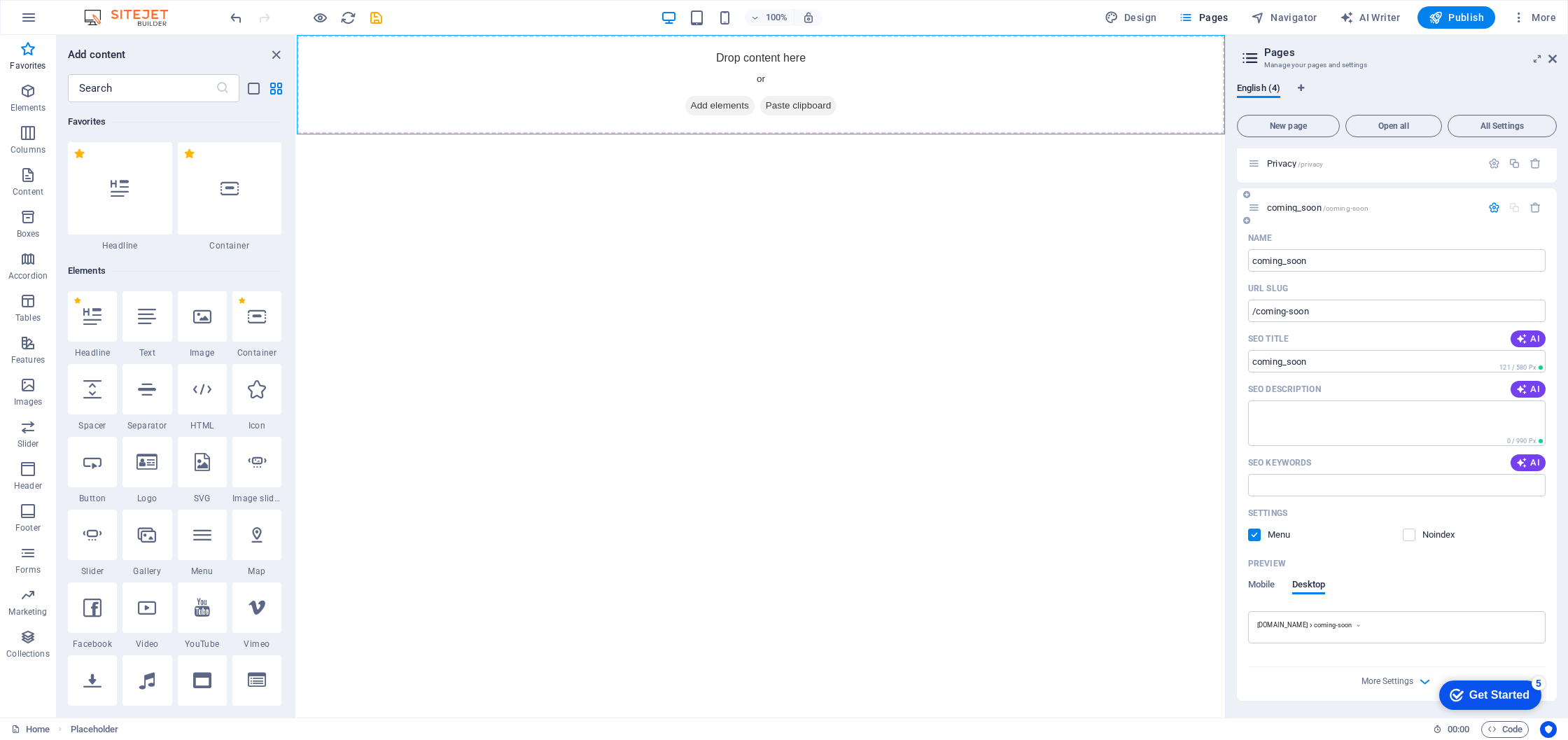
scroll to position [92, 0]
click at [1261, 584] on span "Mobile" at bounding box center [1261, 586] width 27 height 20
click at [1526, 391] on span "AI" at bounding box center [1527, 393] width 24 height 11
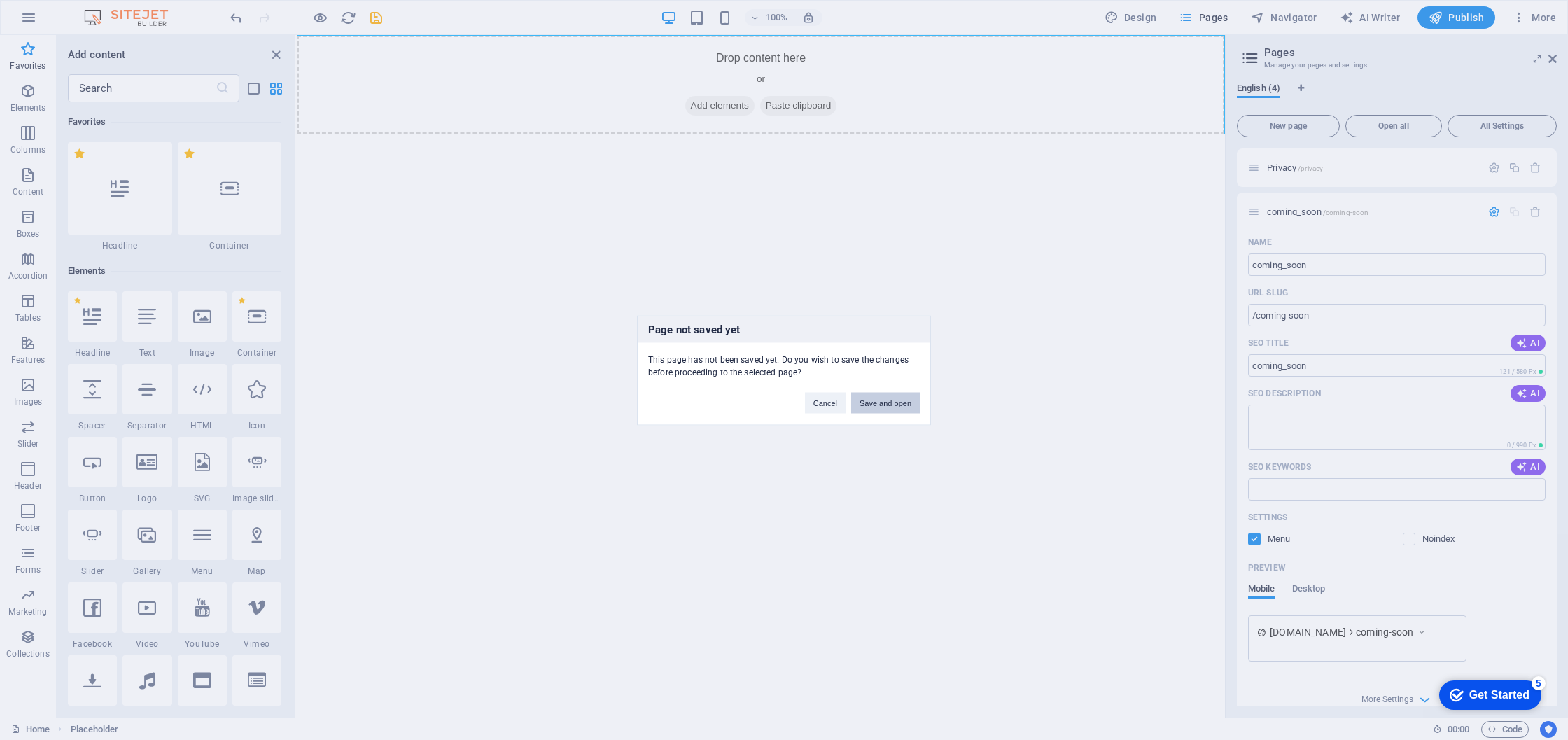
click at [877, 400] on button "Save and open" at bounding box center [885, 402] width 69 height 21
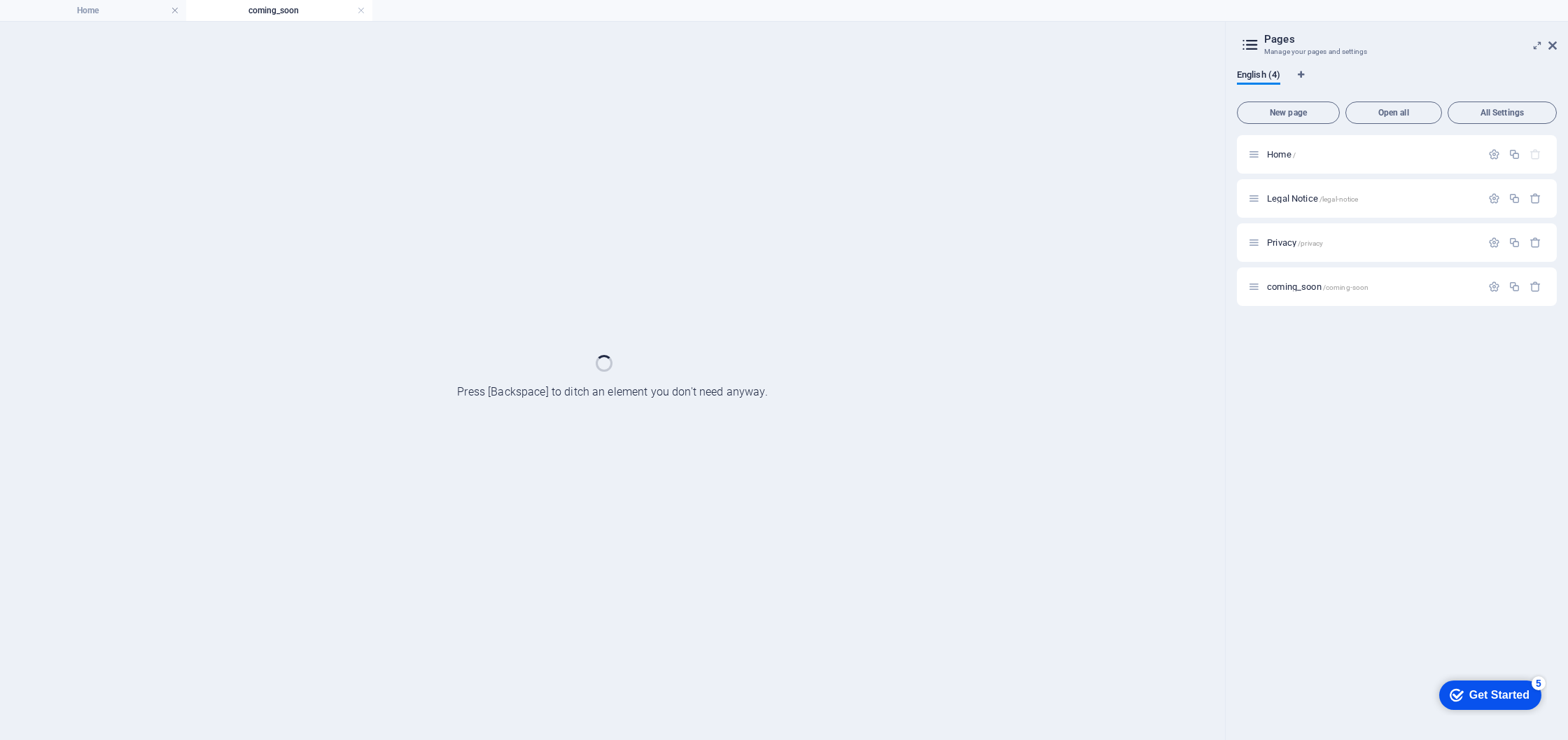
scroll to position [0, 0]
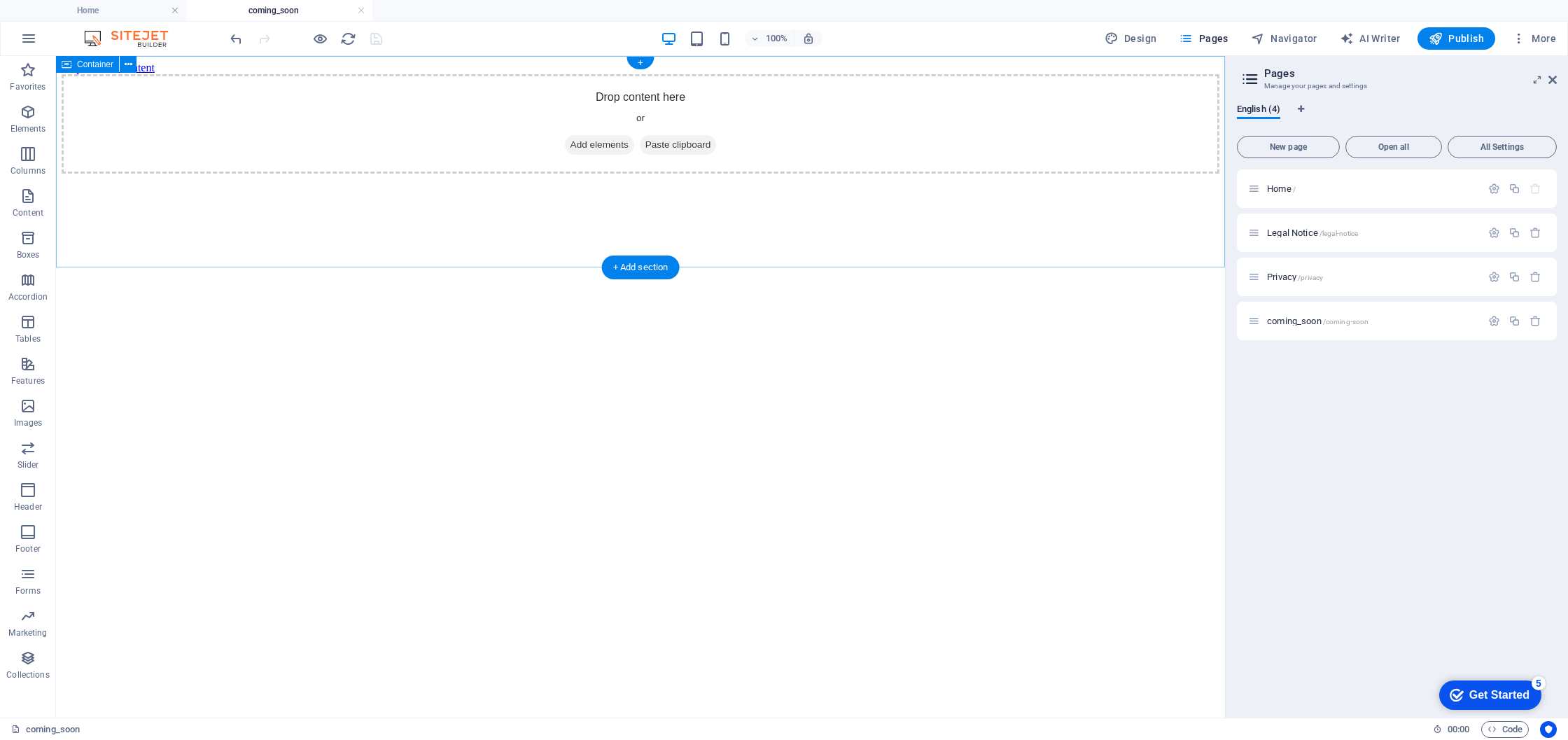
click at [608, 155] on span "Add elements" at bounding box center [600, 145] width 70 height 20
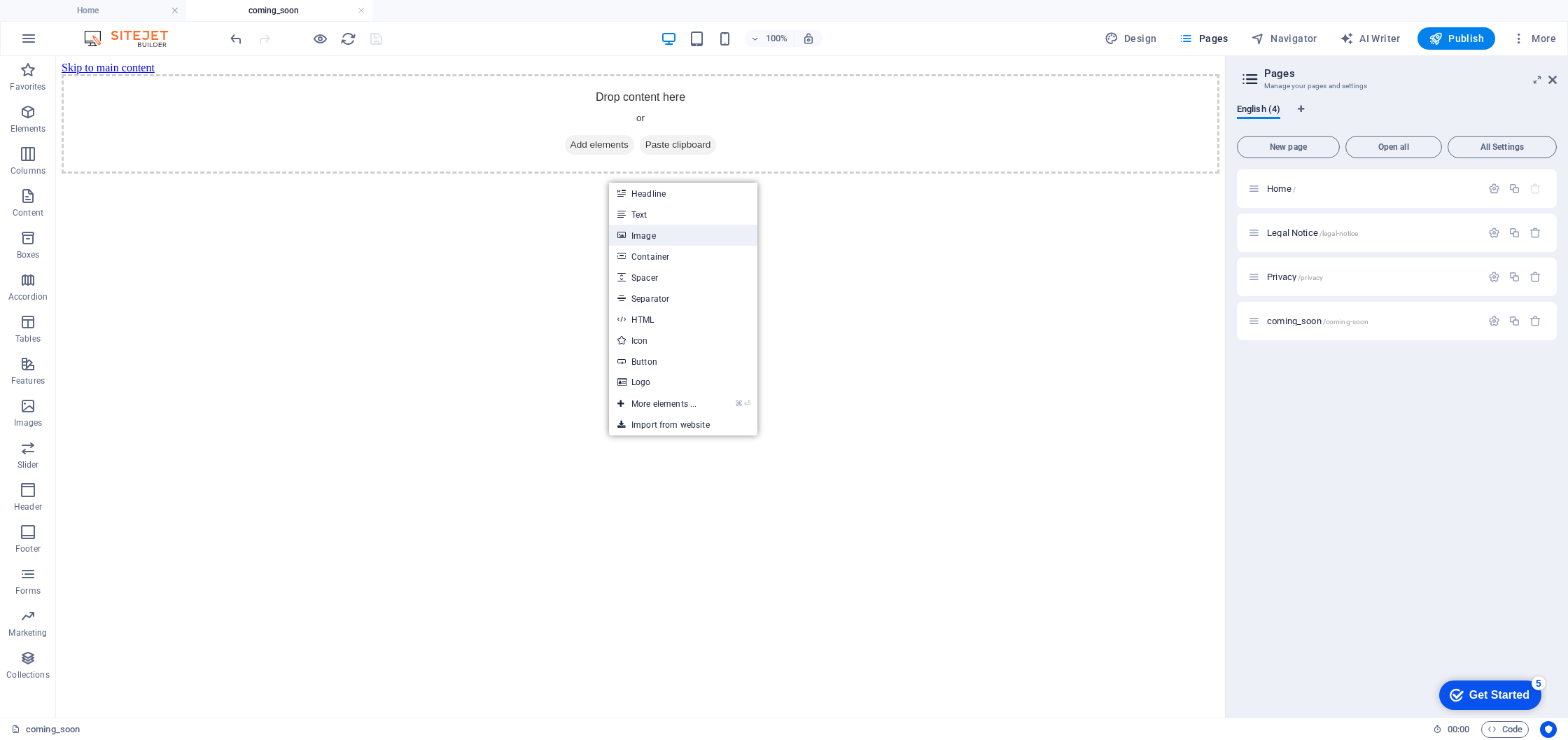
click at [655, 233] on link "Image" at bounding box center [683, 235] width 148 height 21
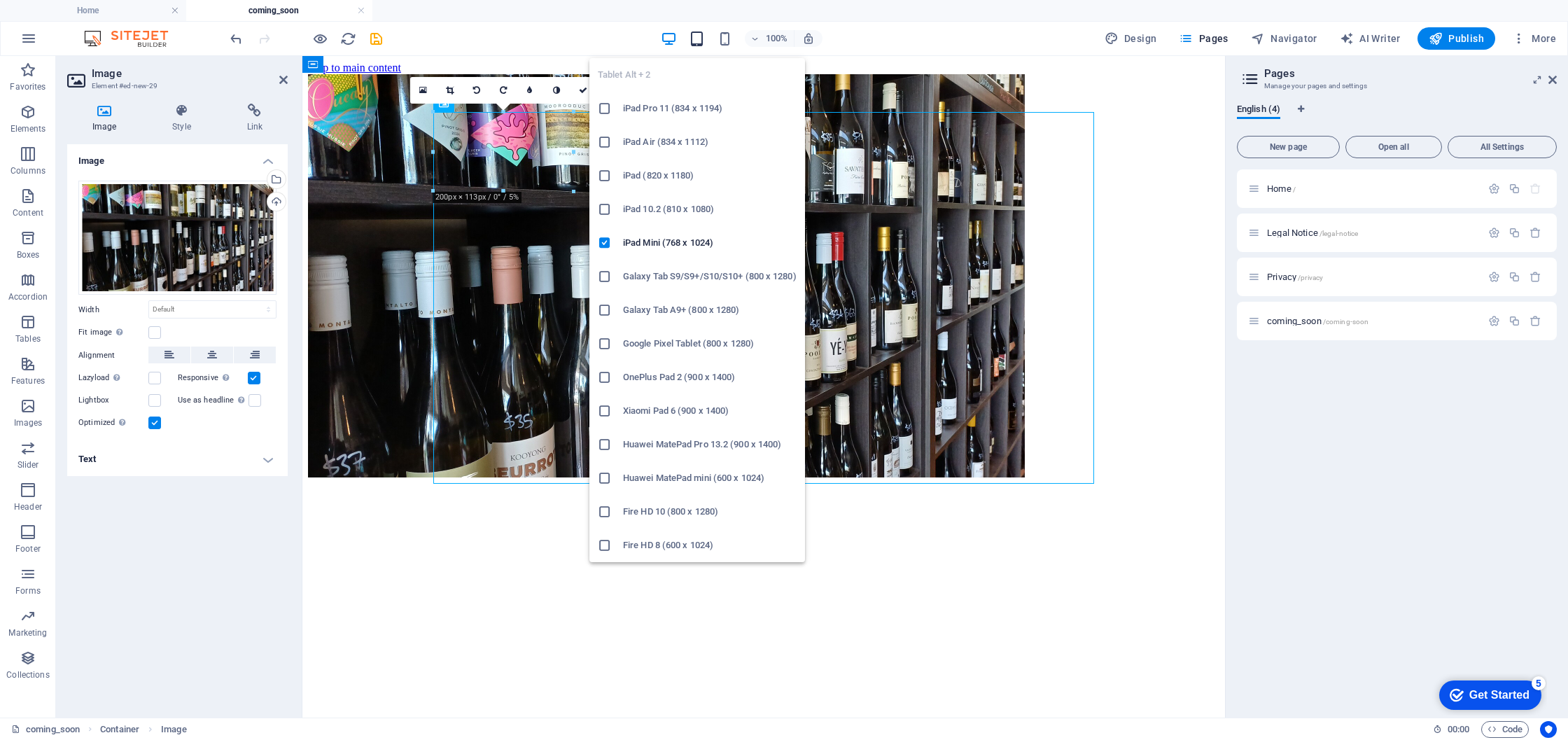
click at [698, 35] on icon "button" at bounding box center [697, 38] width 16 height 16
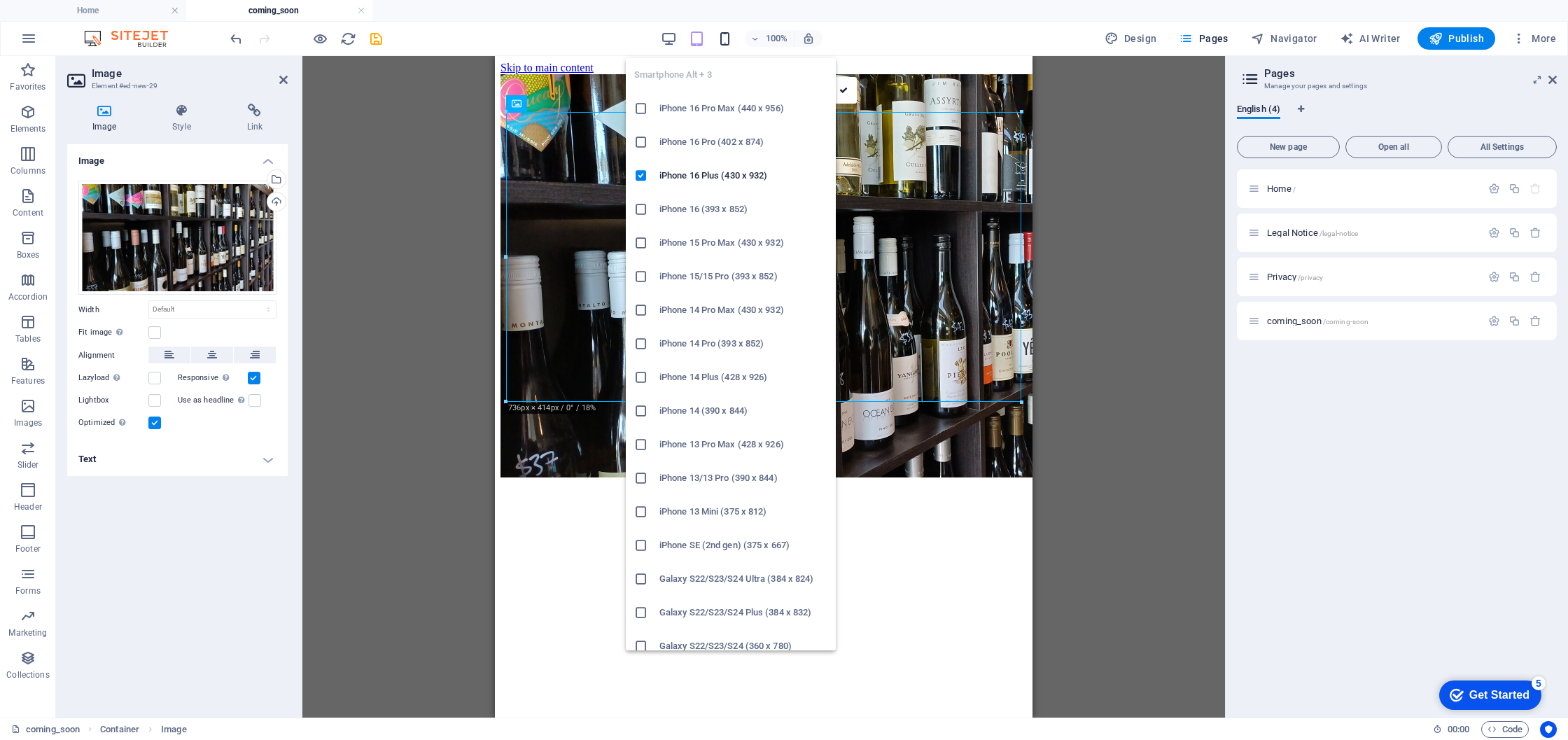
click at [725, 36] on icon "button" at bounding box center [724, 38] width 16 height 16
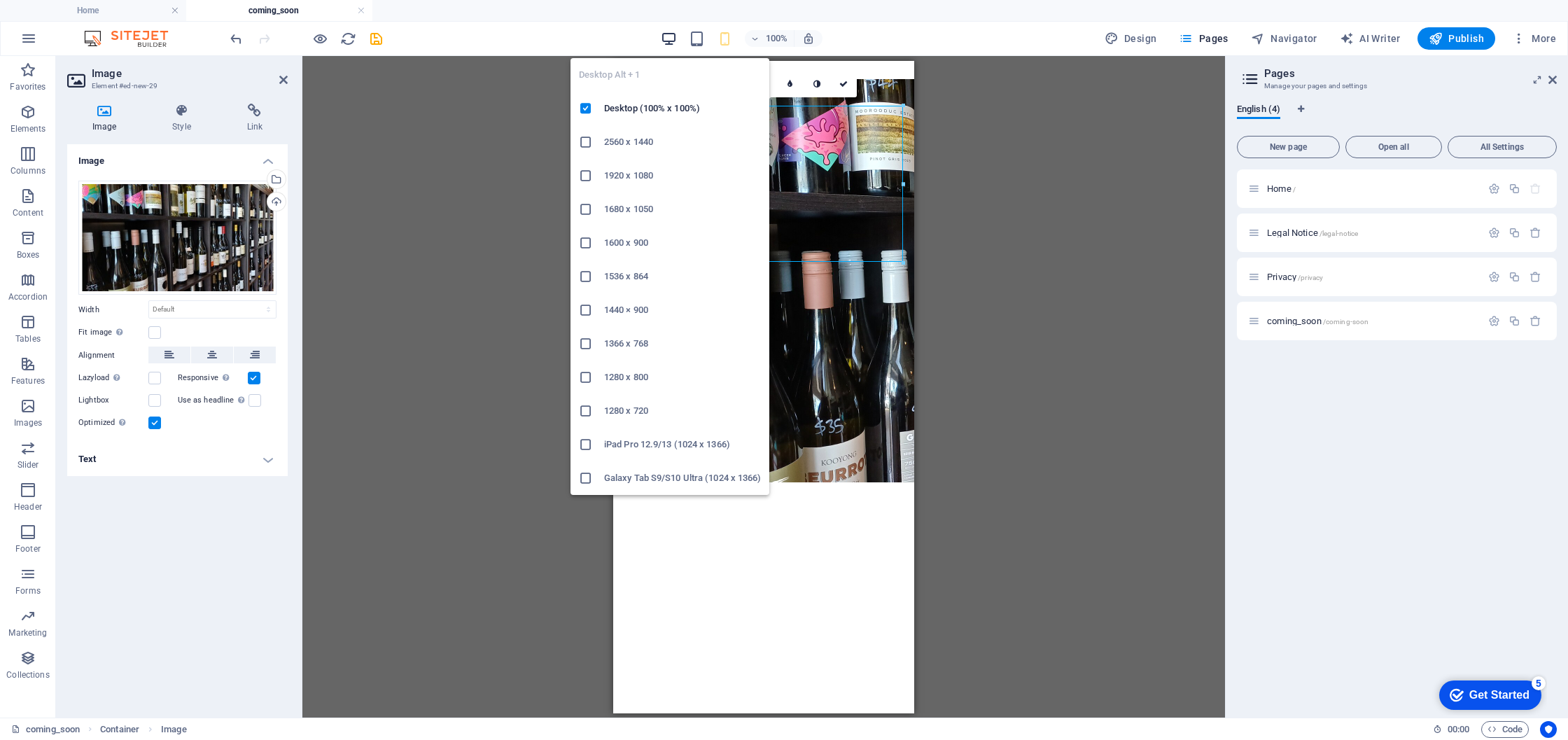
click at [668, 38] on icon "button" at bounding box center [669, 38] width 16 height 16
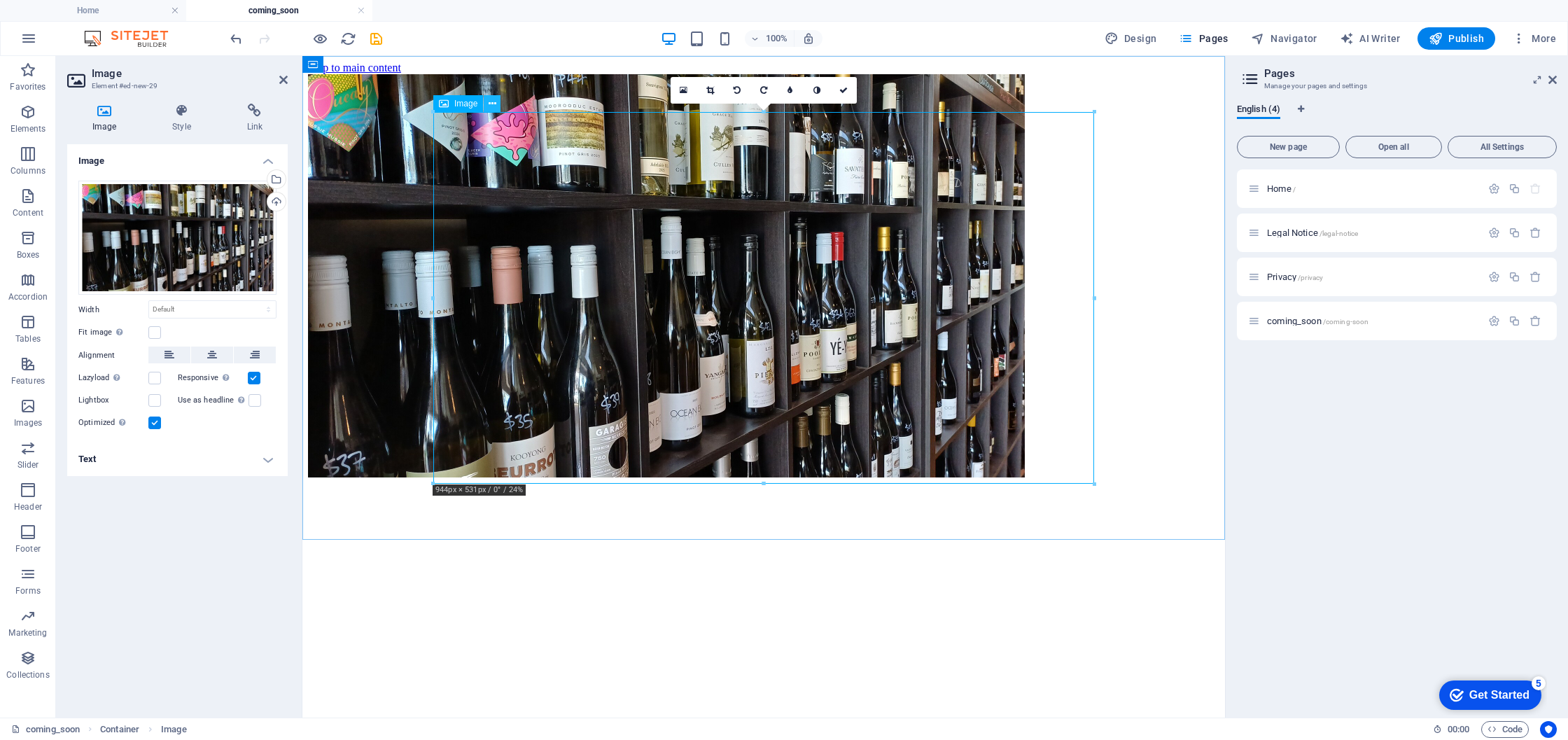
click at [491, 104] on icon at bounding box center [492, 104] width 8 height 15
click at [191, 311] on select "Default auto px rem % em vh vw" at bounding box center [212, 309] width 127 height 17
select select "vw"
click at [256, 301] on select "Default auto px rem % em vh vw" at bounding box center [212, 309] width 127 height 17
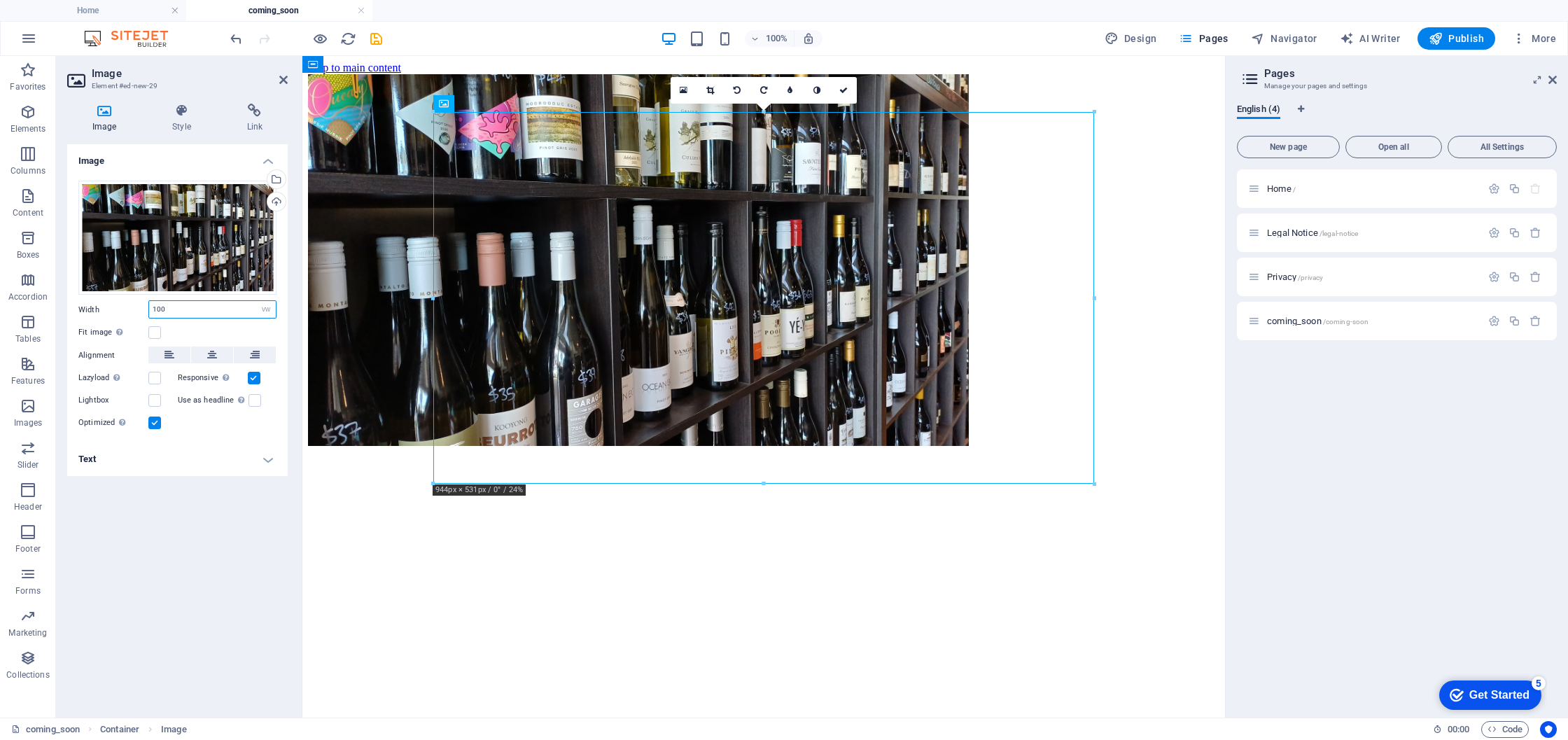
type input "100"
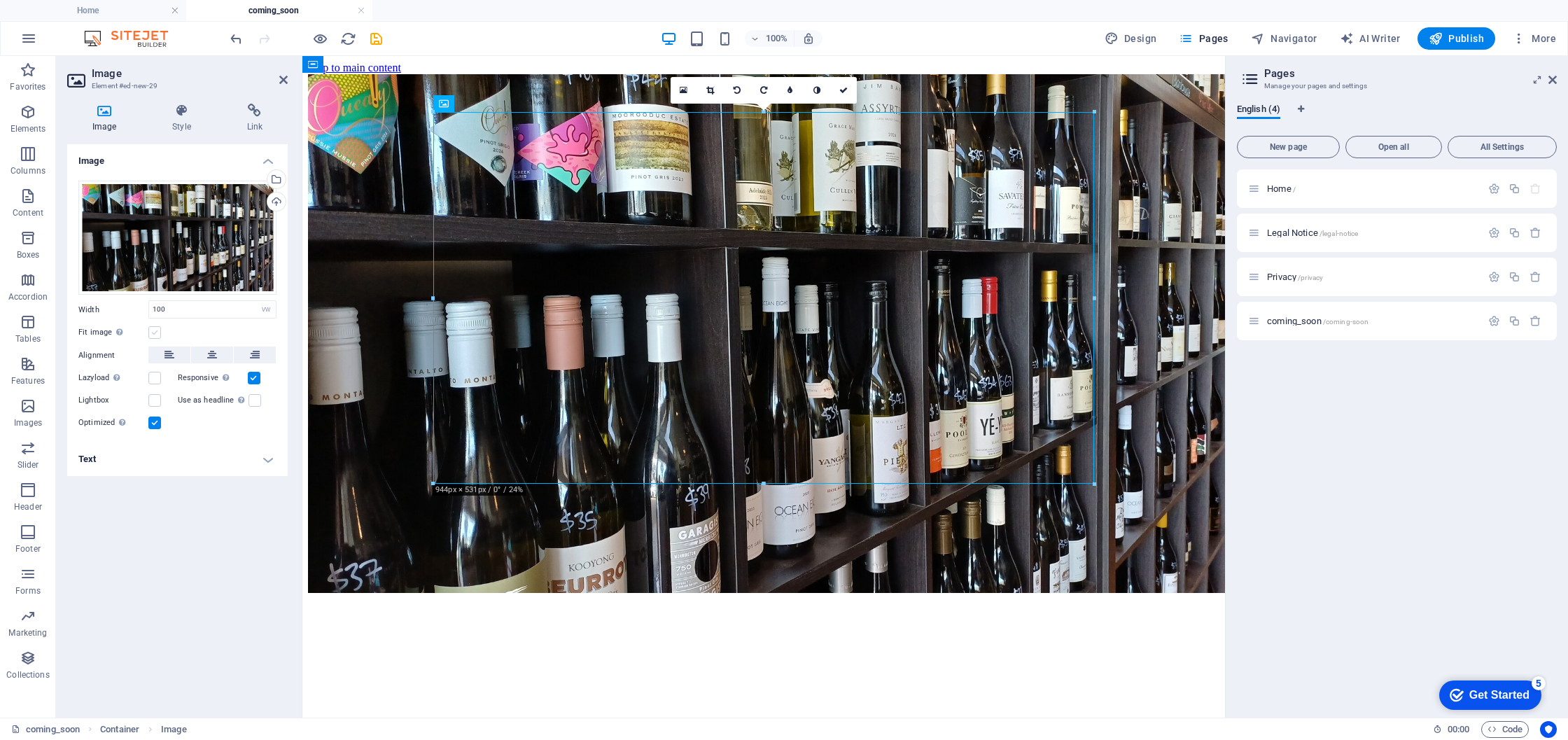
click at [155, 333] on label at bounding box center [154, 333] width 12 height 12
click at [0, 0] on input "Fit image Automatically fit image to a fixed width and height" at bounding box center [0, 0] width 0 height 0
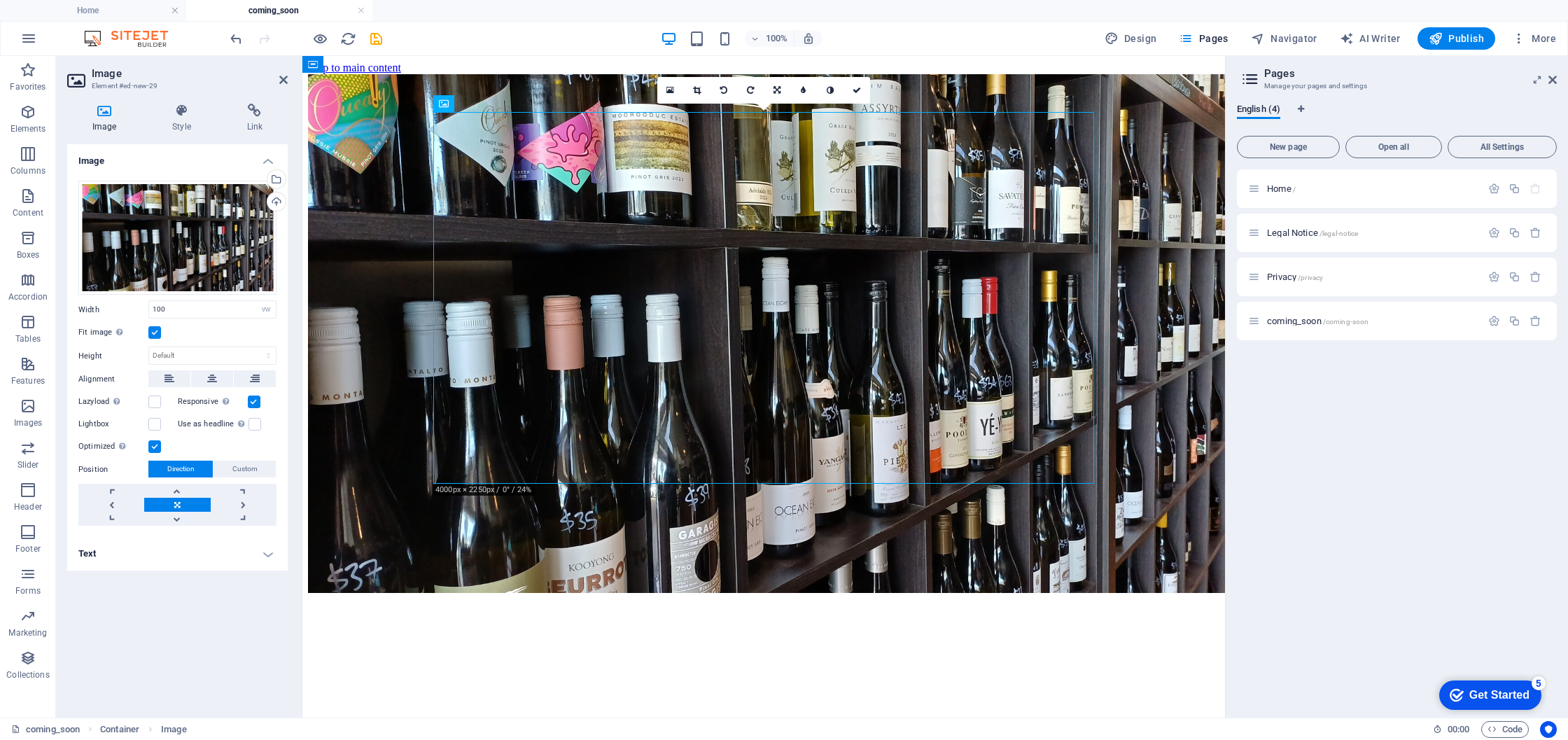
click at [151, 330] on label at bounding box center [154, 333] width 12 height 12
click at [0, 0] on input "Fit image Automatically fit image to a fixed width and height" at bounding box center [0, 0] width 0 height 0
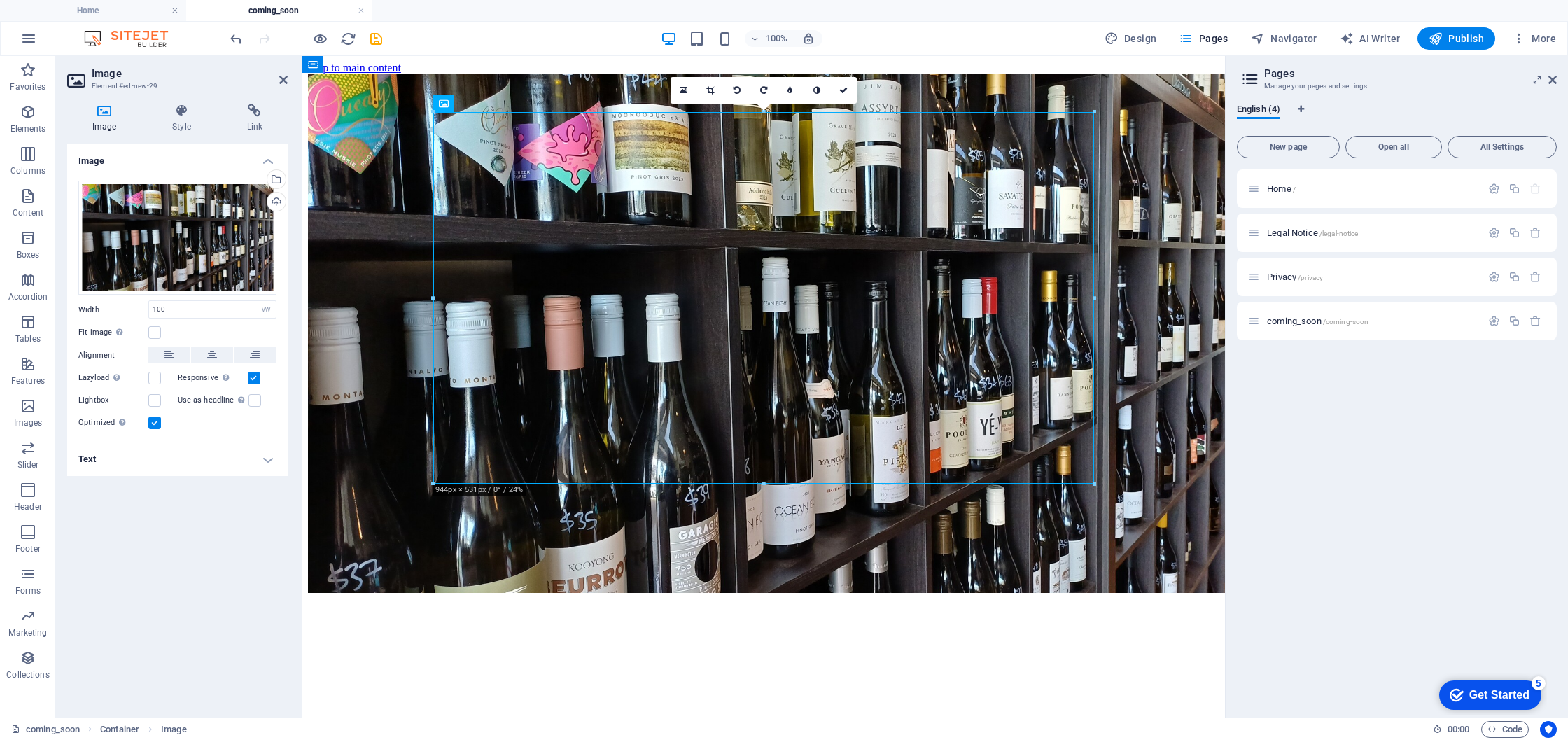
click at [520, 594] on html "Skip to main content" at bounding box center [764, 328] width 923 height 545
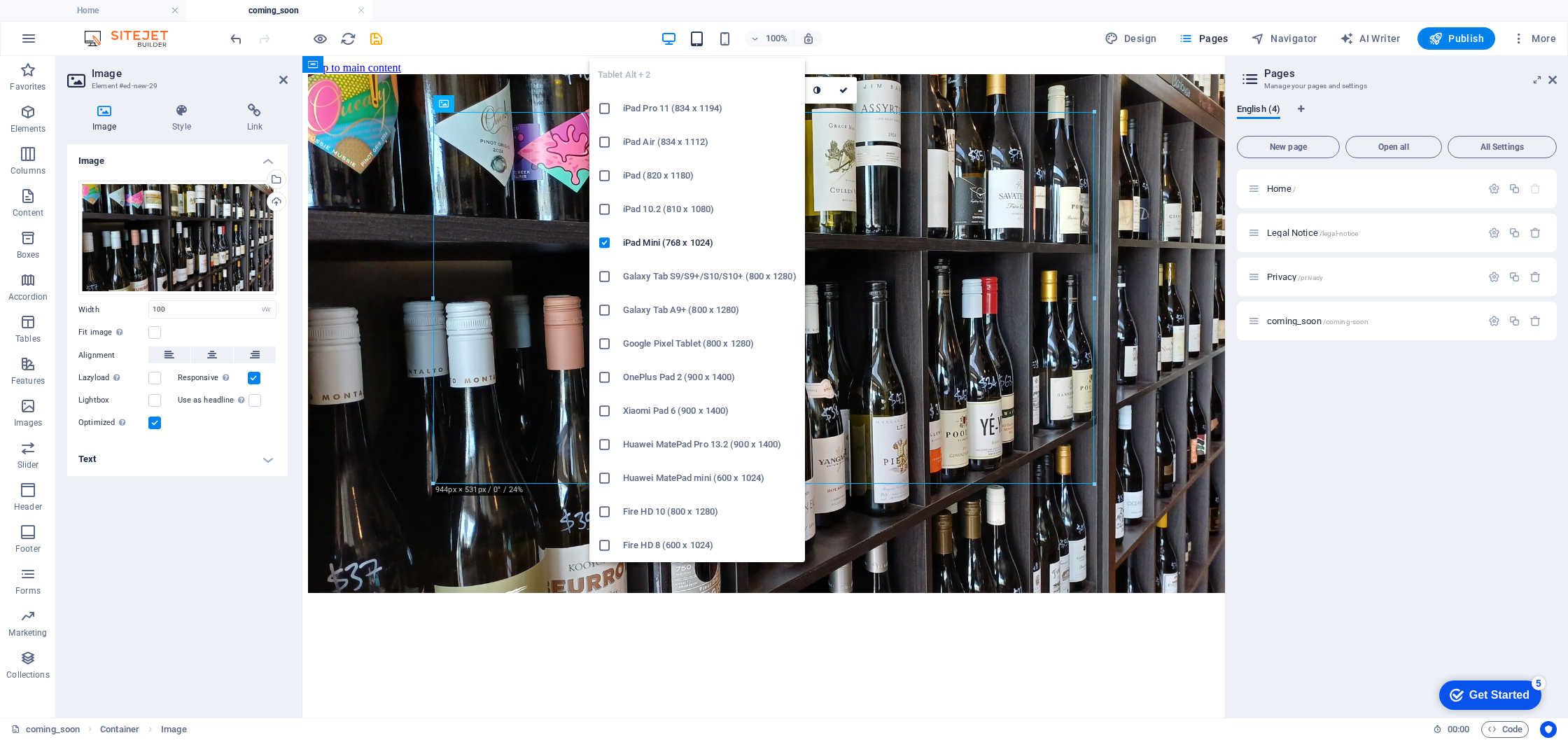
click at [697, 34] on icon "button" at bounding box center [697, 38] width 16 height 16
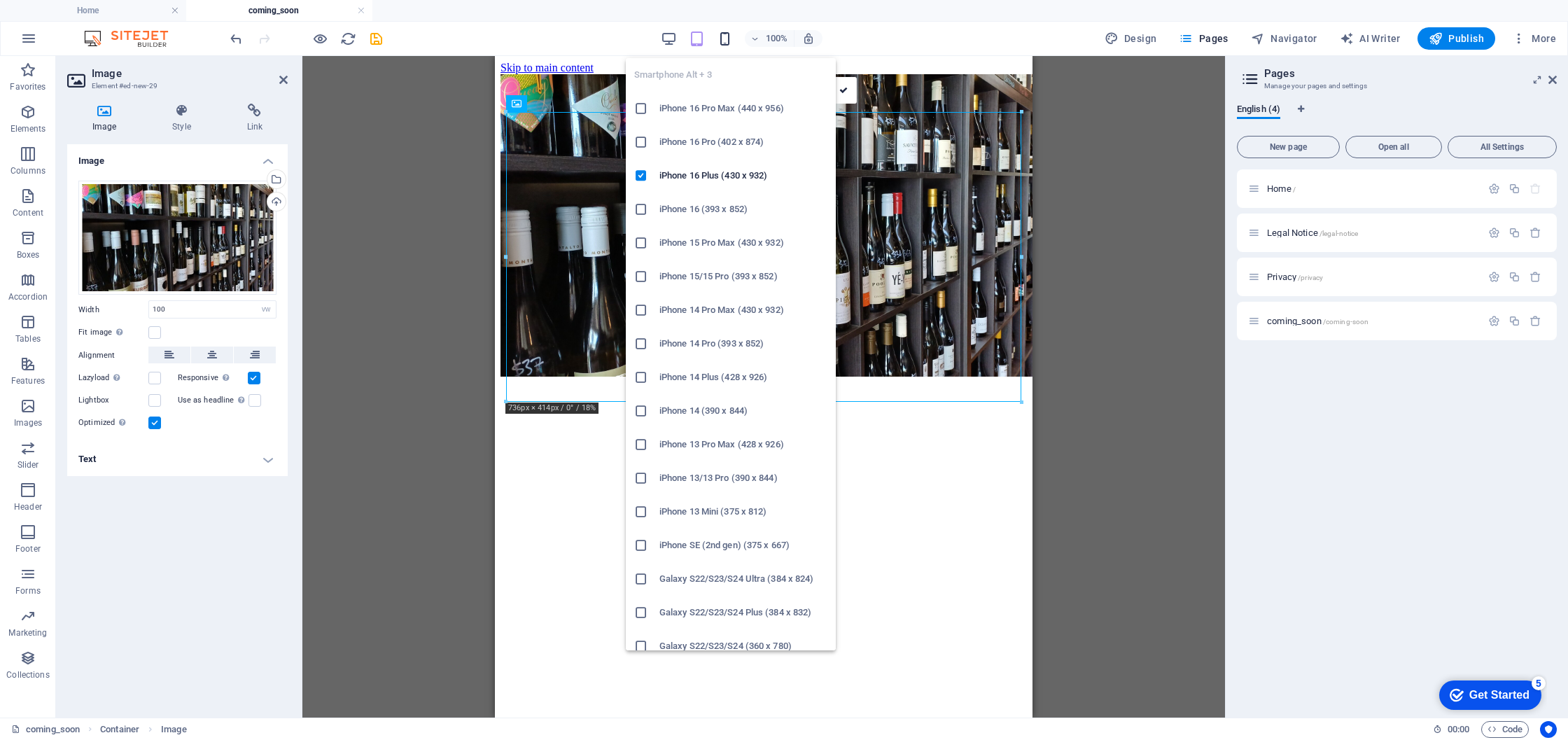
click at [733, 35] on icon "button" at bounding box center [724, 38] width 16 height 16
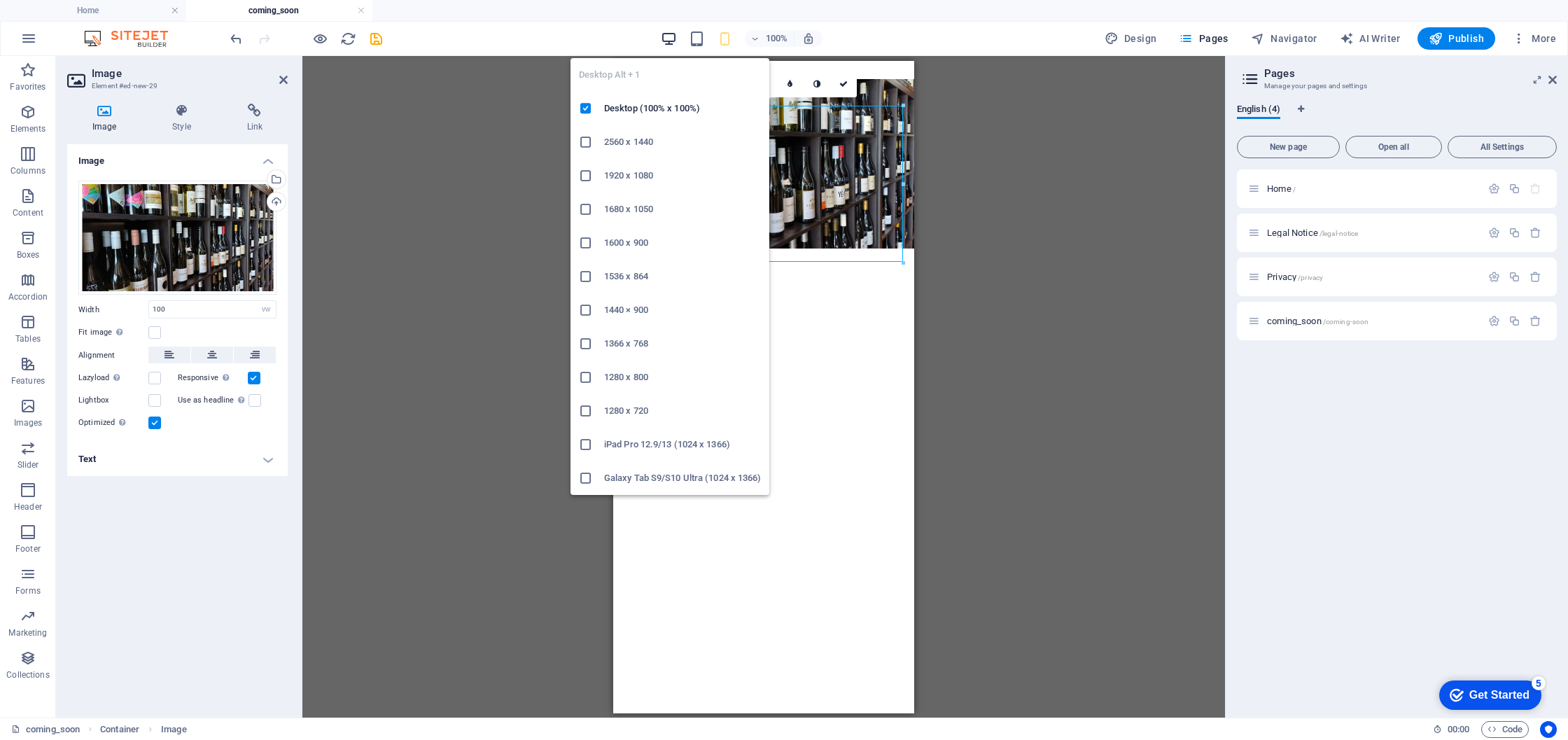
click at [673, 37] on icon "button" at bounding box center [669, 38] width 16 height 16
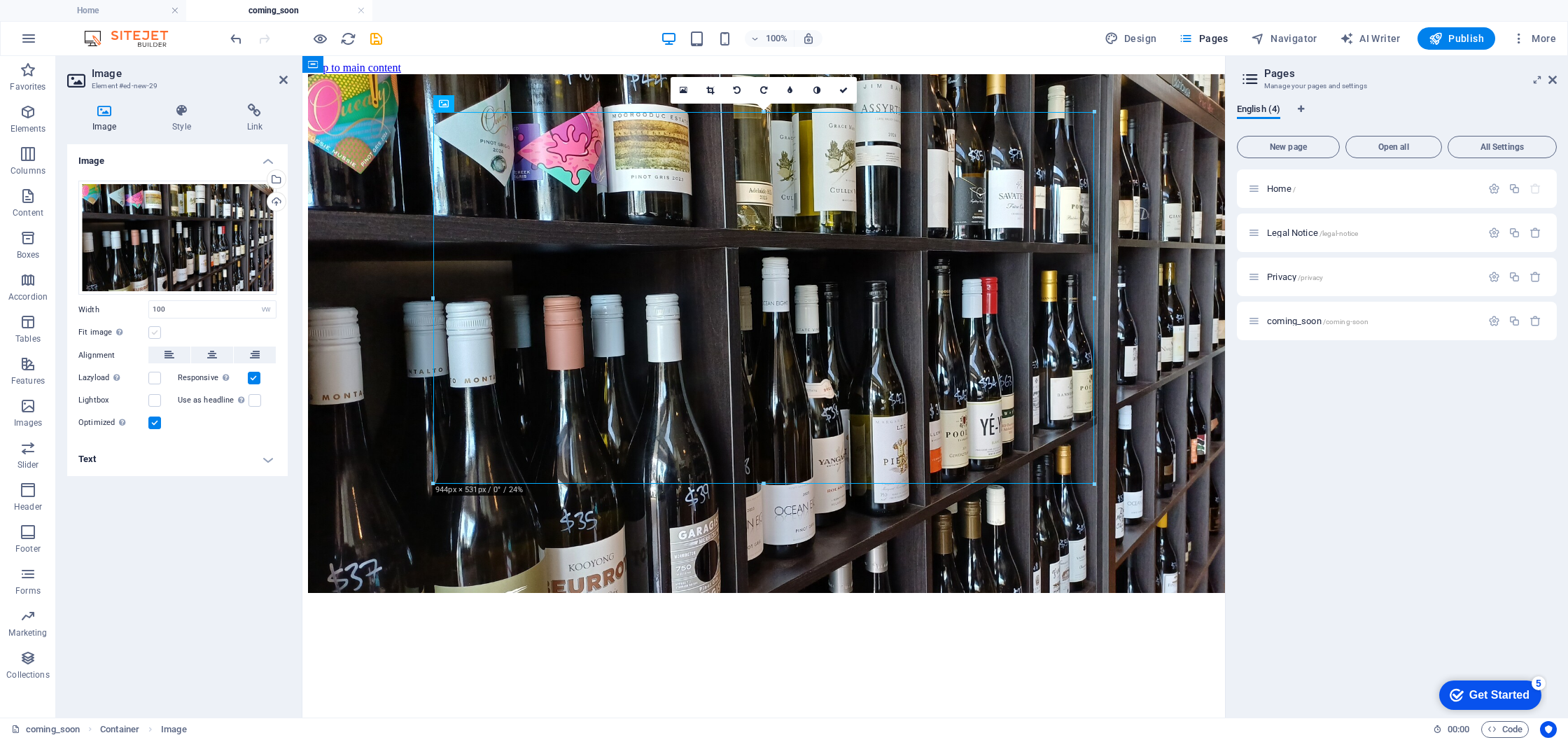
click at [149, 331] on label at bounding box center [154, 333] width 12 height 12
click at [0, 0] on input "Fit image Automatically fit image to a fixed width and height" at bounding box center [0, 0] width 0 height 0
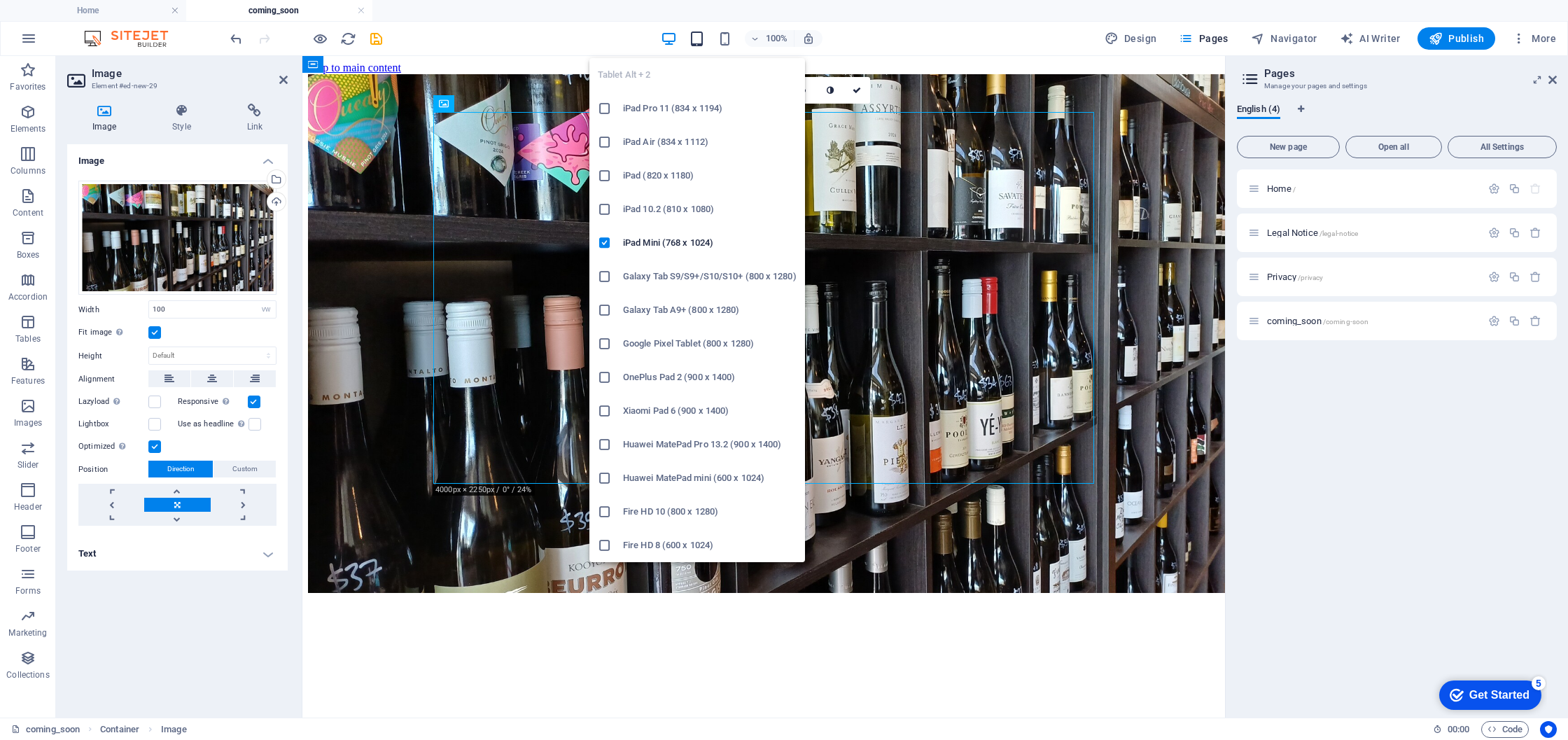
click at [695, 39] on icon "button" at bounding box center [697, 38] width 16 height 16
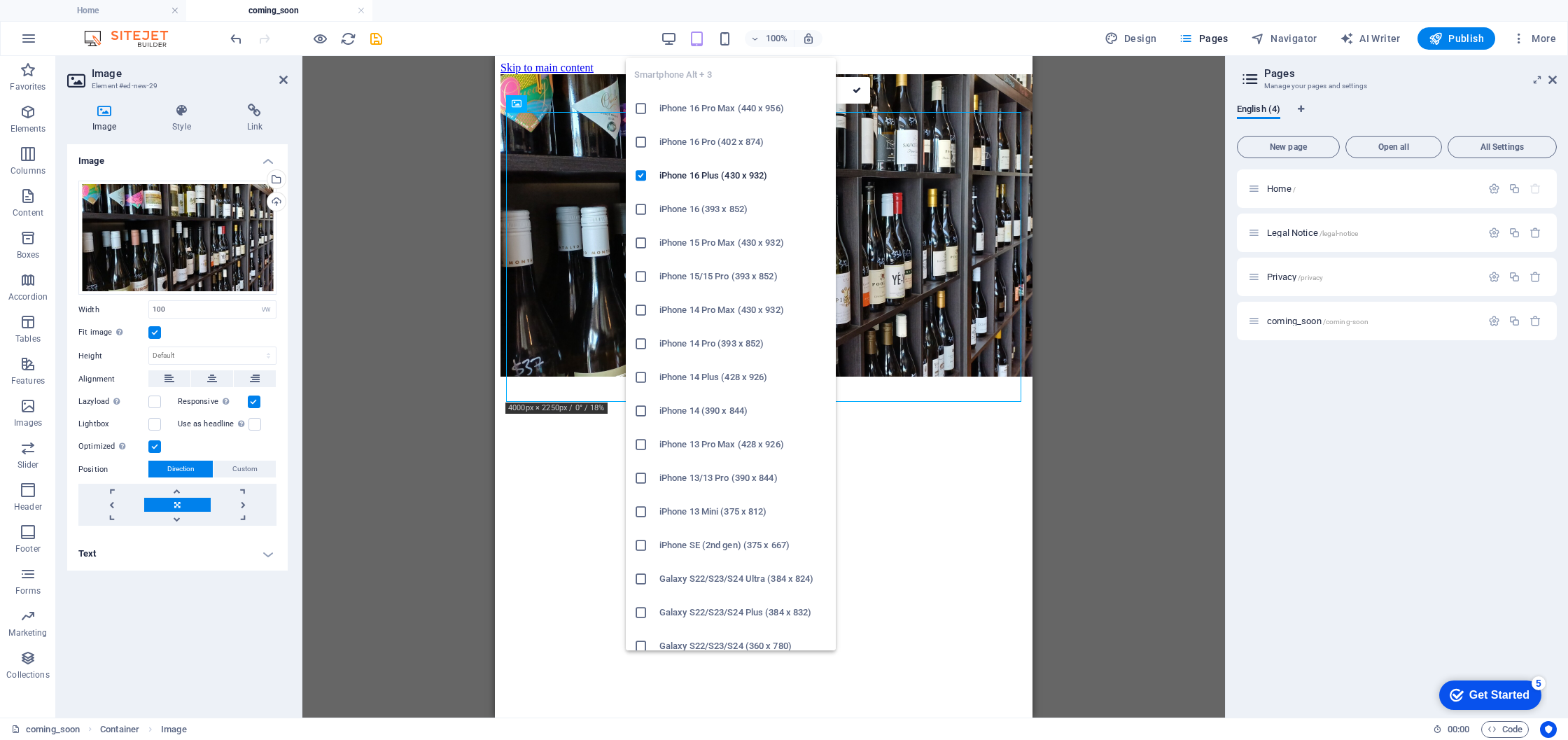
drag, startPoint x: 727, startPoint y: 39, endPoint x: 714, endPoint y: 41, distance: 13.2
click at [727, 39] on icon "button" at bounding box center [724, 38] width 16 height 16
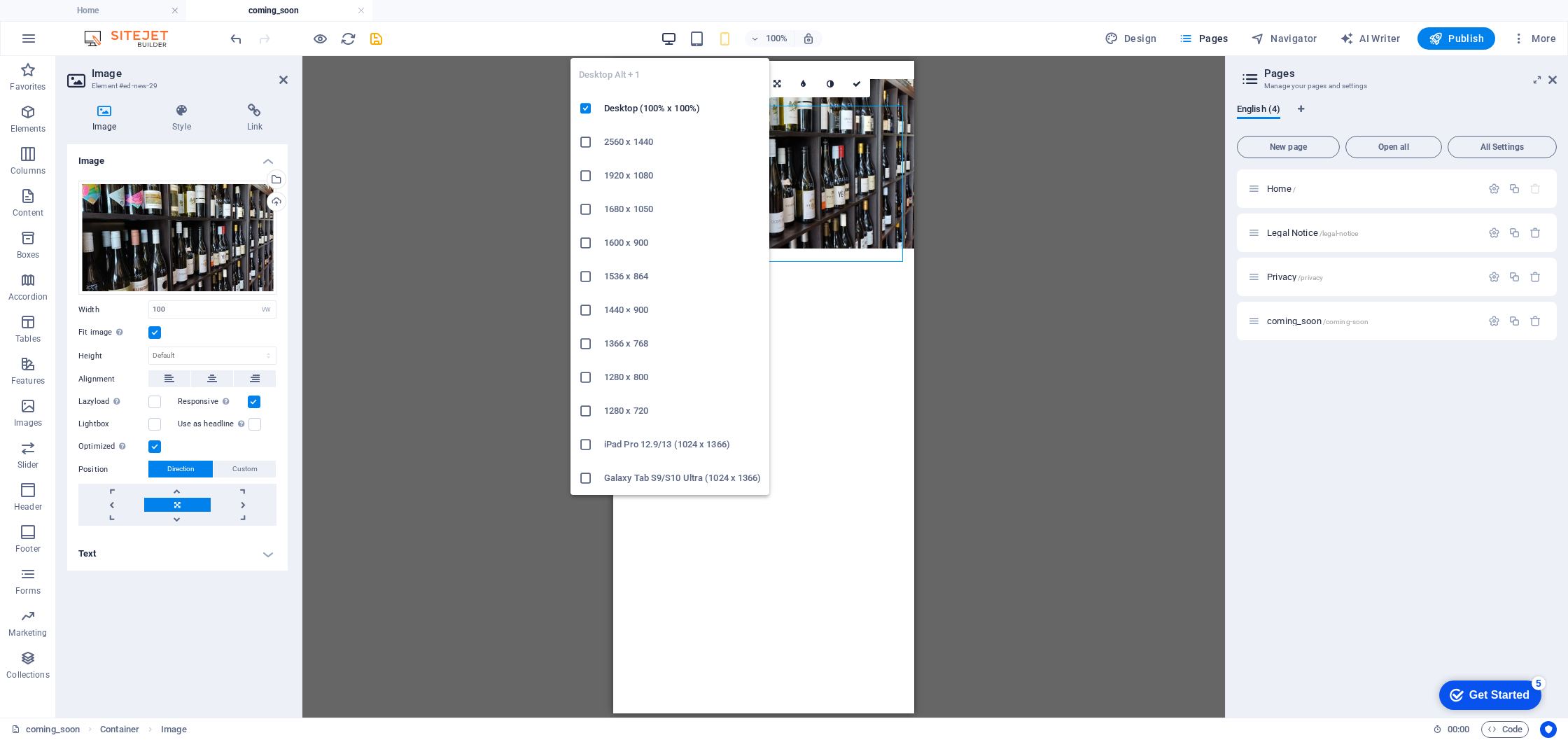
click at [668, 38] on icon "button" at bounding box center [669, 38] width 16 height 16
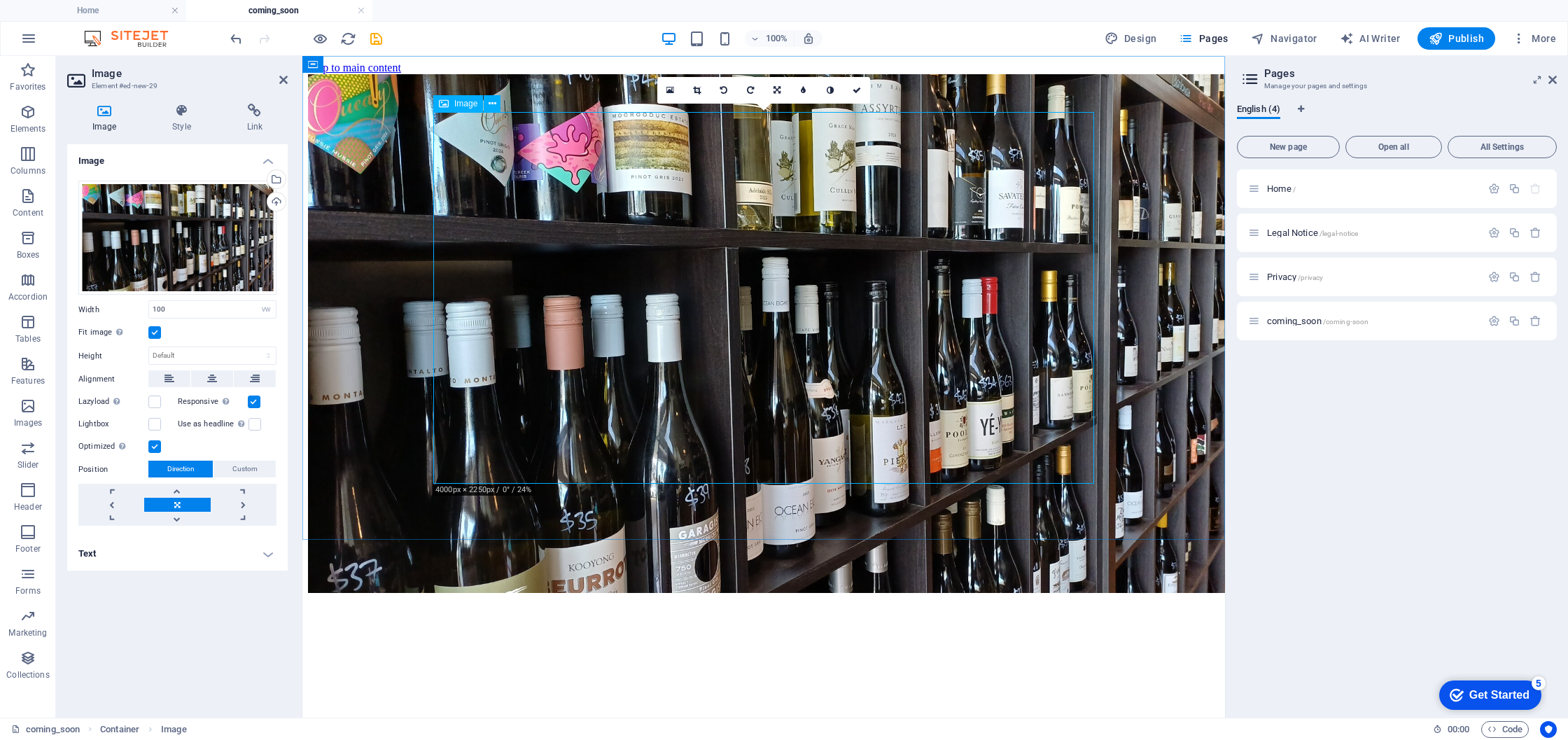
click at [495, 216] on figure at bounding box center [764, 334] width 912 height 521
click at [458, 100] on span "Image" at bounding box center [466, 104] width 24 height 9
drag, startPoint x: 760, startPoint y: 156, endPoint x: 427, endPoint y: 98, distance: 338.0
click at [777, 89] on icon at bounding box center [777, 91] width 7 height 9
click at [751, 116] on icon at bounding box center [750, 117] width 12 height 12
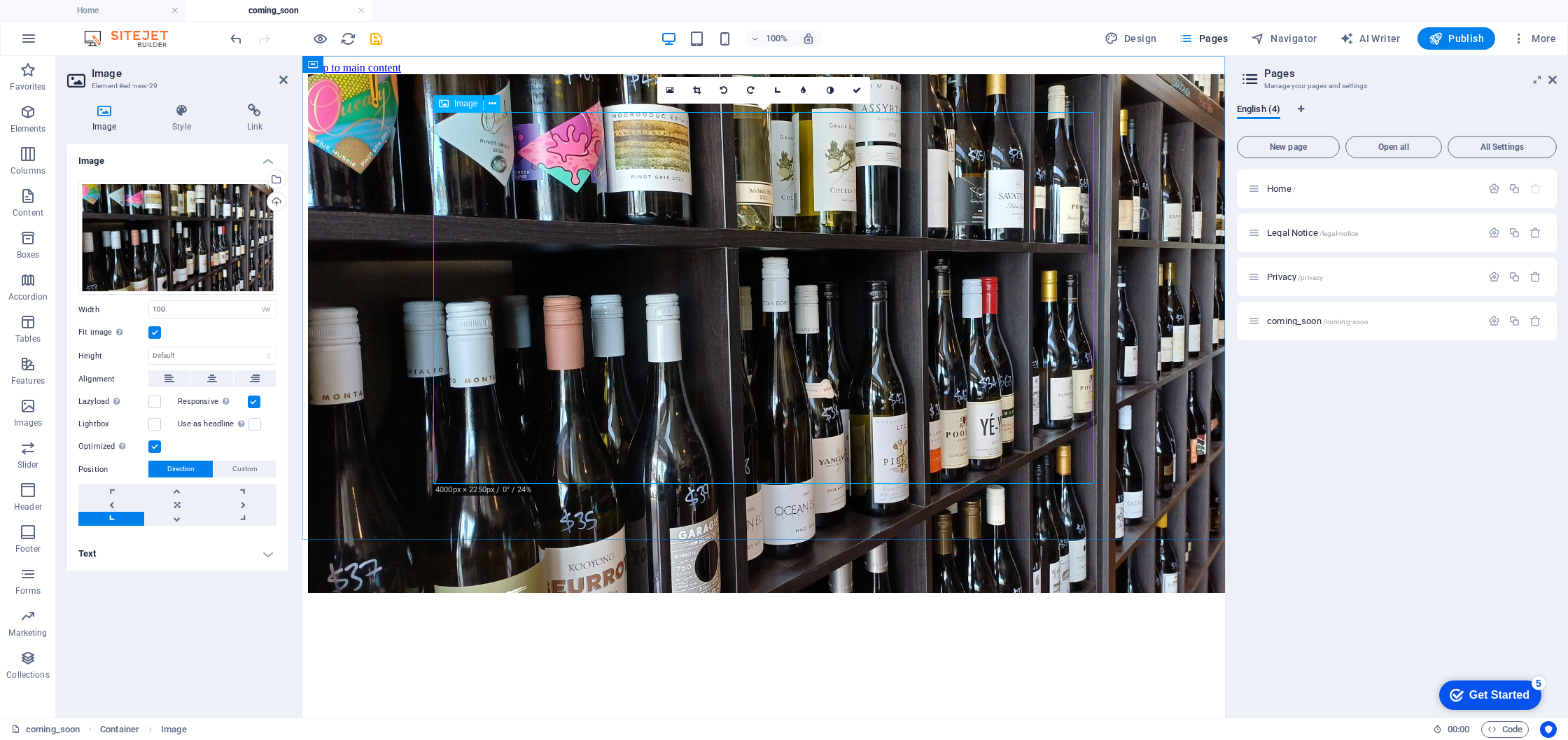
click at [751, 116] on figure at bounding box center [764, 334] width 912 height 521
click at [112, 518] on link at bounding box center [111, 519] width 66 height 14
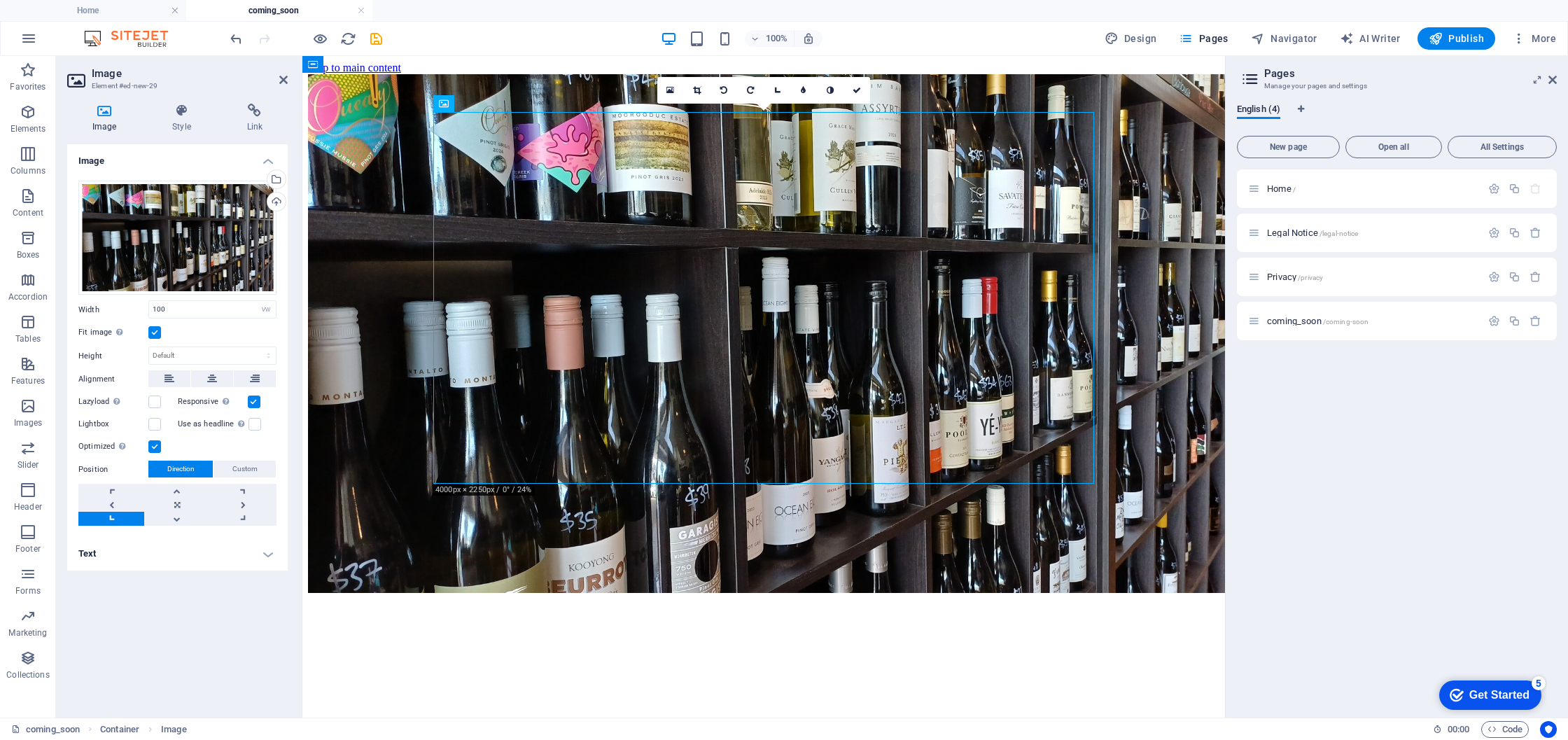
click at [112, 518] on link at bounding box center [111, 519] width 66 height 14
click at [178, 502] on link at bounding box center [178, 505] width 66 height 14
